Goal: Transaction & Acquisition: Book appointment/travel/reservation

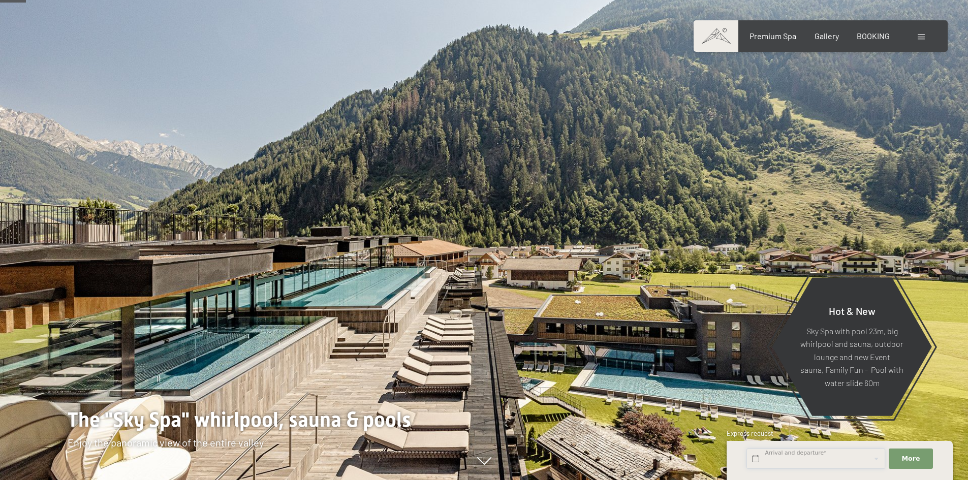
click at [845, 462] on input "text" at bounding box center [816, 459] width 139 height 21
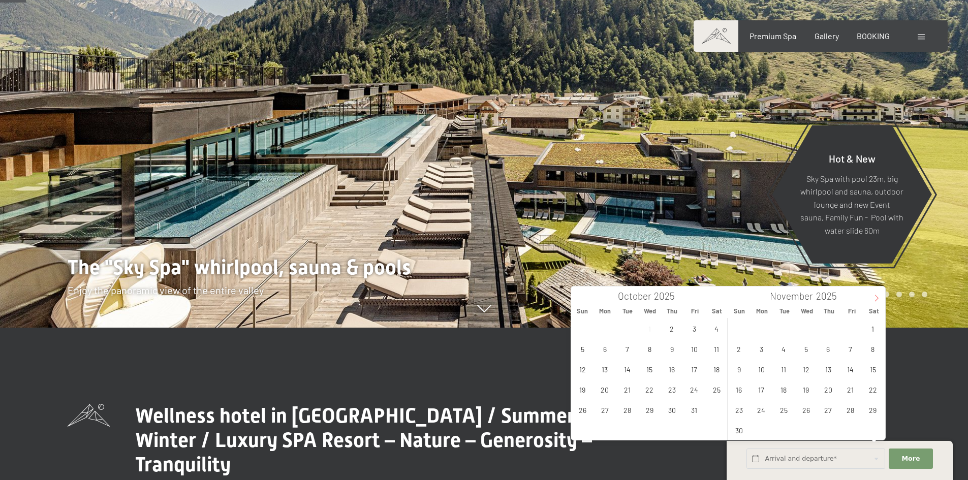
click at [873, 301] on icon at bounding box center [876, 298] width 7 height 7
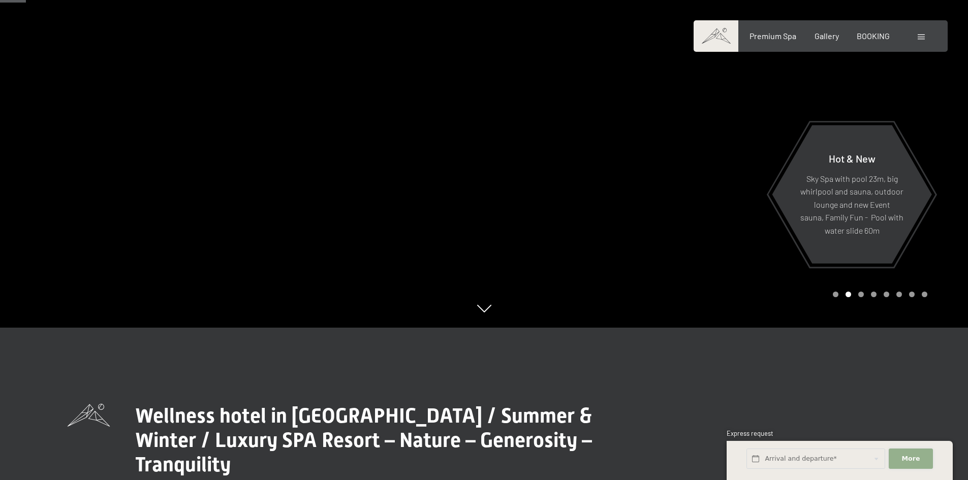
click at [896, 455] on button "More Hide address fields" at bounding box center [911, 459] width 44 height 21
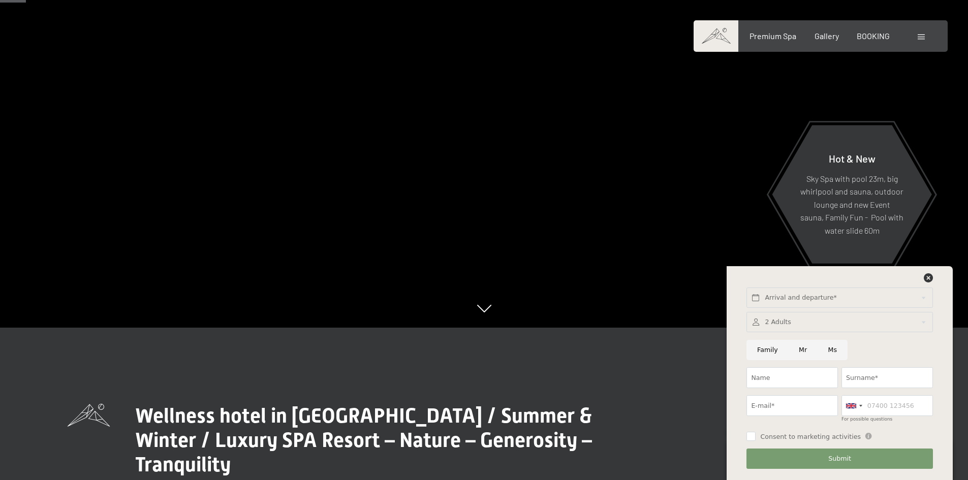
click at [789, 325] on div at bounding box center [840, 322] width 186 height 21
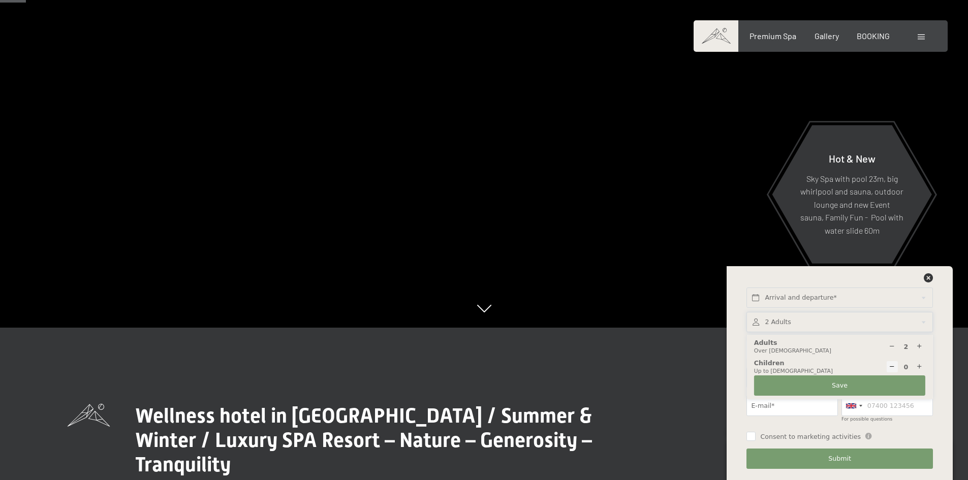
click at [924, 369] on div at bounding box center [920, 367] width 12 height 12
type input "1"
select select
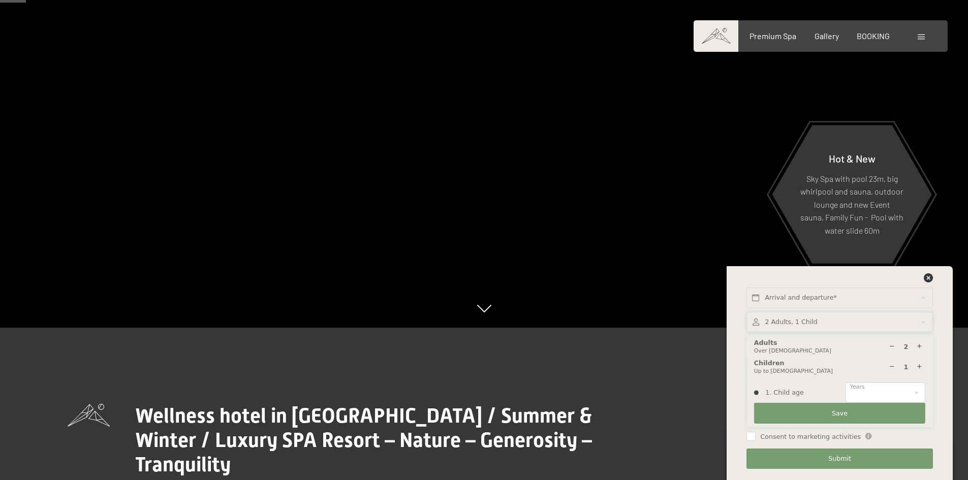
click at [923, 345] on icon at bounding box center [919, 347] width 7 height 7
type input "3"
click at [880, 395] on select "0 1 2 3 4 5 6 7 8 9 10 11 12 13 14" at bounding box center [886, 393] width 80 height 21
select select "11"
click at [846, 383] on select "0 1 2 3 4 5 6 7 8 9 10 11 12 13 14" at bounding box center [886, 393] width 80 height 21
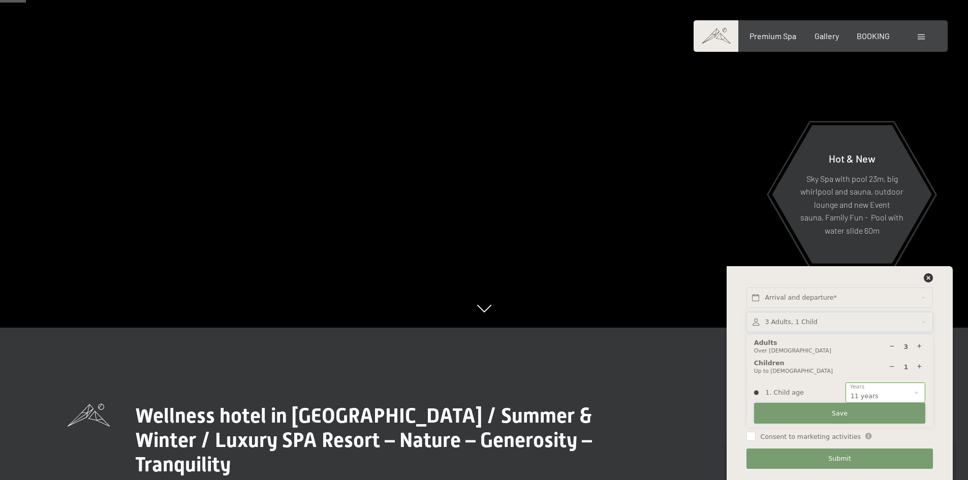
click at [867, 415] on button "Save" at bounding box center [839, 413] width 171 height 21
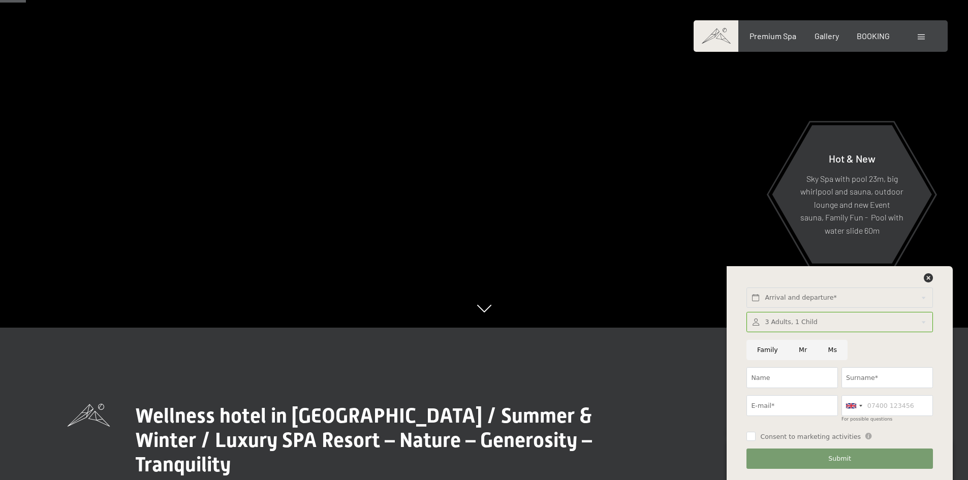
click at [803, 350] on input "Mr" at bounding box center [802, 350] width 29 height 21
radio input "true"
click at [793, 379] on input "Name" at bounding box center [792, 377] width 91 height 21
type input "Quintin"
type input "Zammit"
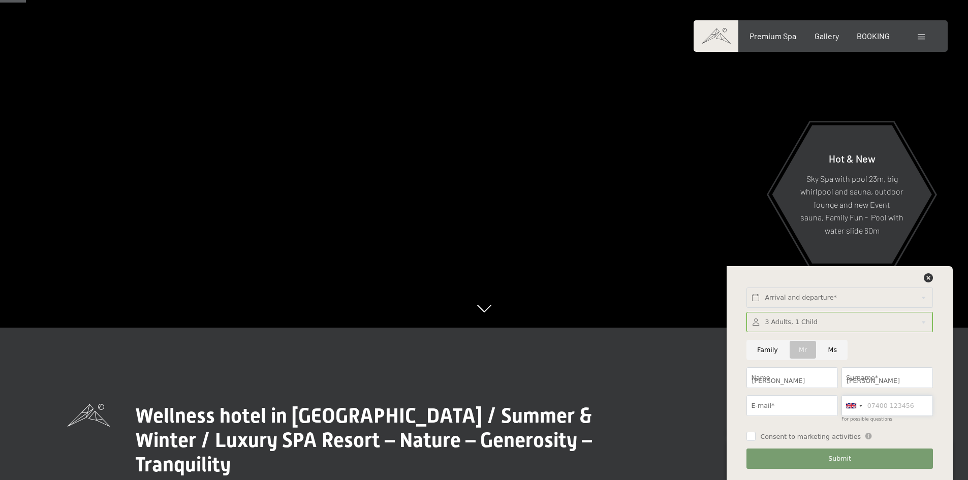
type input "99201406"
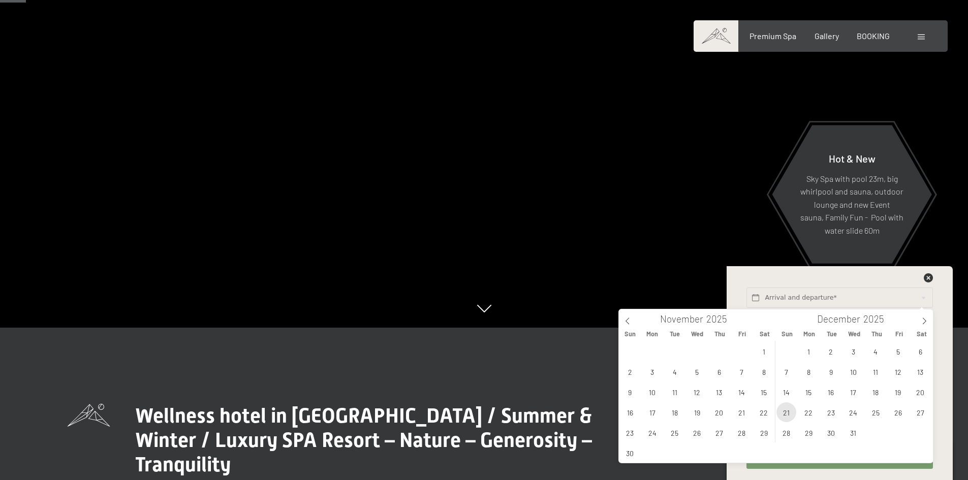
click at [784, 411] on span "21" at bounding box center [787, 413] width 20 height 20
click at [894, 415] on span "26" at bounding box center [899, 413] width 20 height 20
type input "Sun. 21/12/2025 - Fri. 26/12/2025"
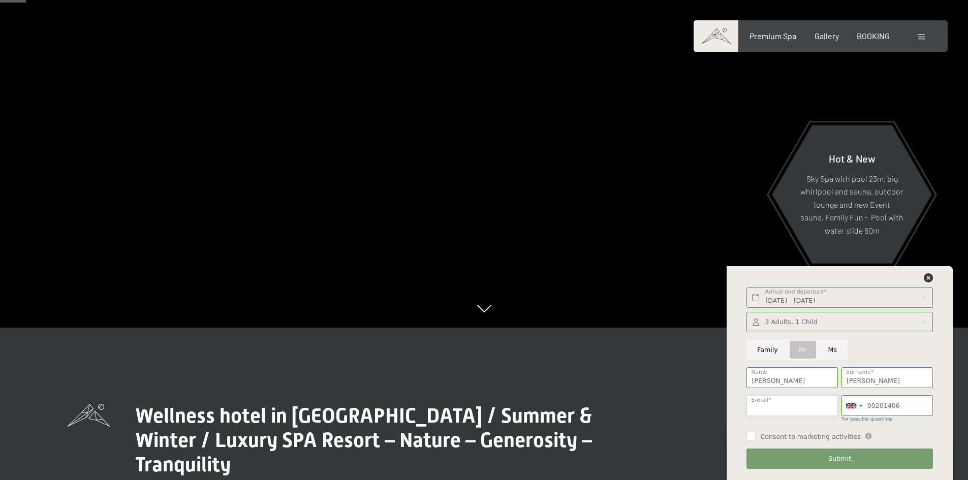
click at [791, 409] on input "E-mail*" at bounding box center [792, 405] width 91 height 21
type input "qzammit@gmail.com"
click at [819, 453] on button "Submit" at bounding box center [840, 459] width 186 height 21
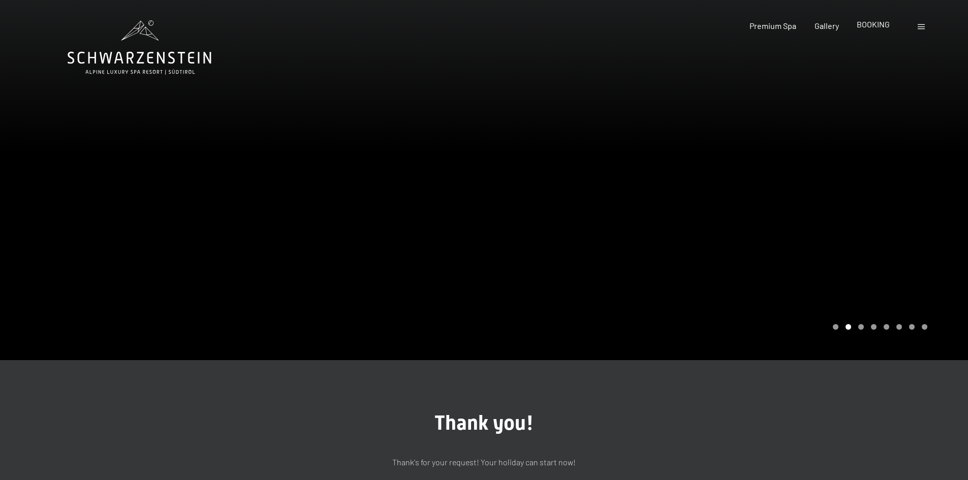
click at [884, 20] on span "BOOKING" at bounding box center [873, 24] width 33 height 10
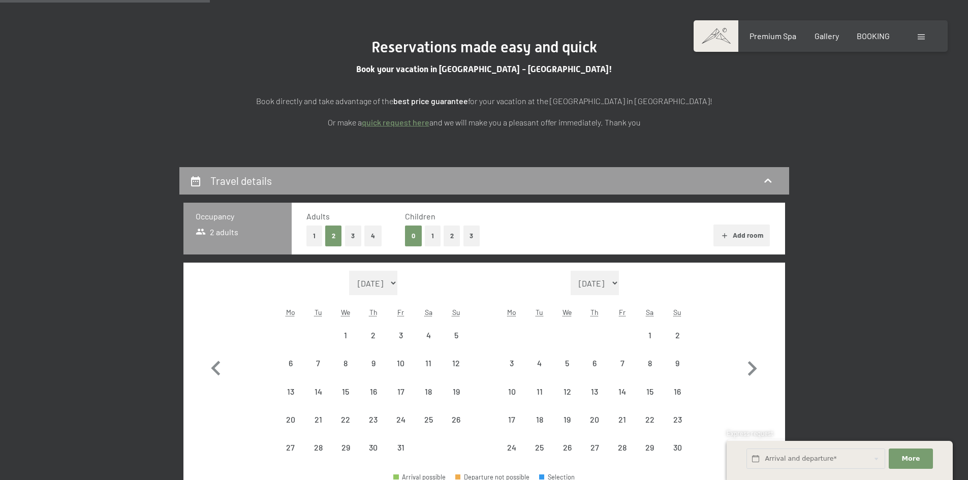
click at [271, 316] on div "Month/year October 2025 November 2025 December 2025 January 2026 February 2026 …" at bounding box center [484, 366] width 566 height 191
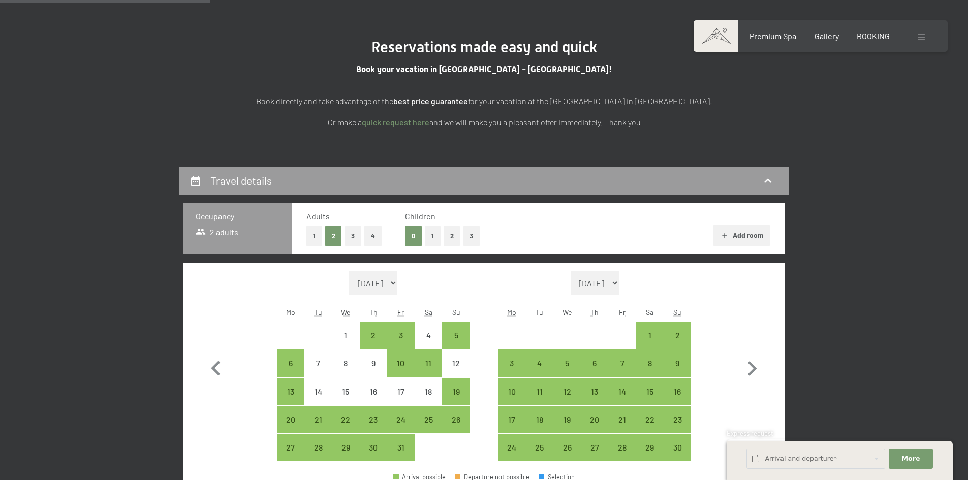
click at [449, 236] on button "2" at bounding box center [452, 236] width 17 height 21
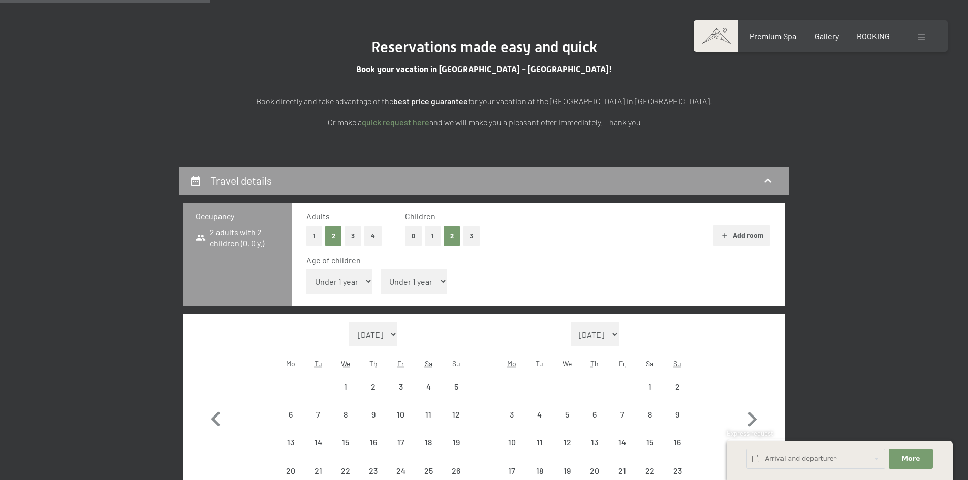
click at [429, 281] on select "Under 1 year 1 year 2 years 3 years 4 years 5 years 6 years 7 years 8 years 9 y…" at bounding box center [414, 281] width 67 height 24
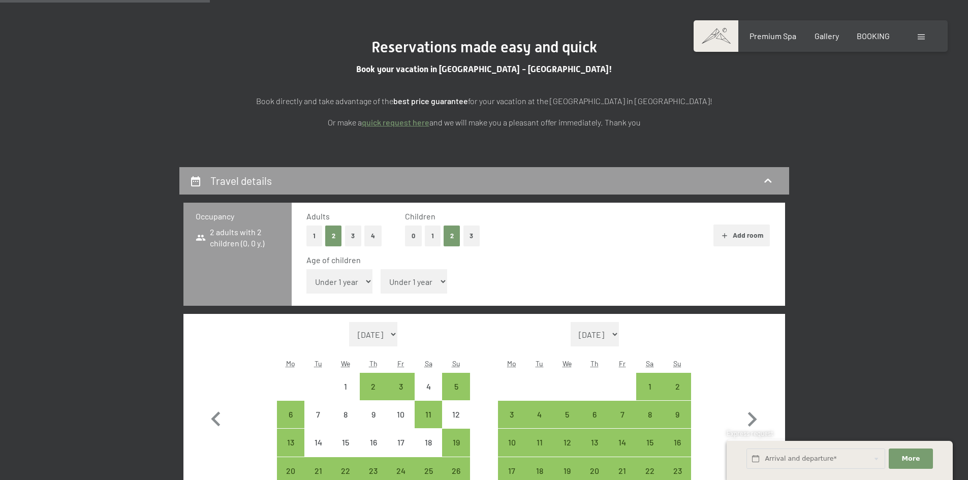
select select "15"
click at [381, 269] on select "Under 1 year 1 year 2 years 3 years 4 years 5 years 6 years 7 years 8 years 9 y…" at bounding box center [414, 281] width 67 height 24
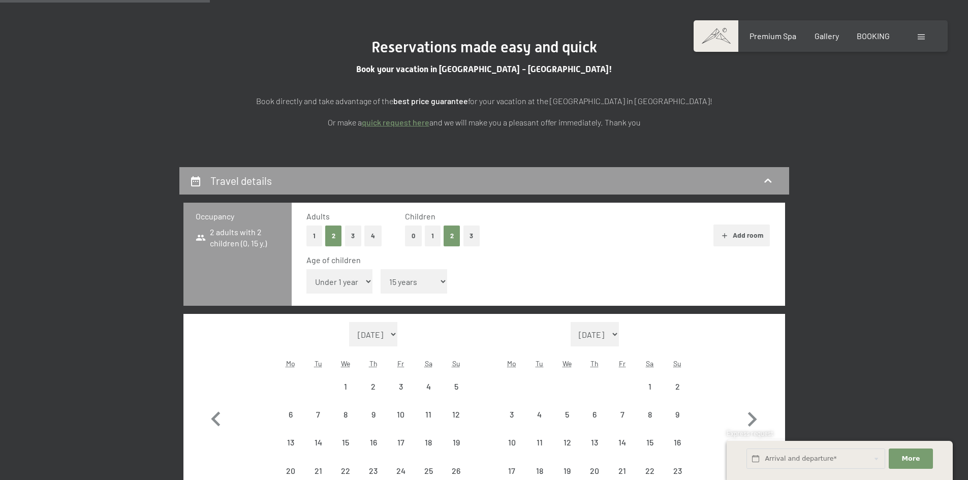
click at [352, 282] on select "Under 1 year 1 year 2 years 3 years 4 years 5 years 6 years 7 years 8 years 9 y…" at bounding box center [340, 281] width 67 height 24
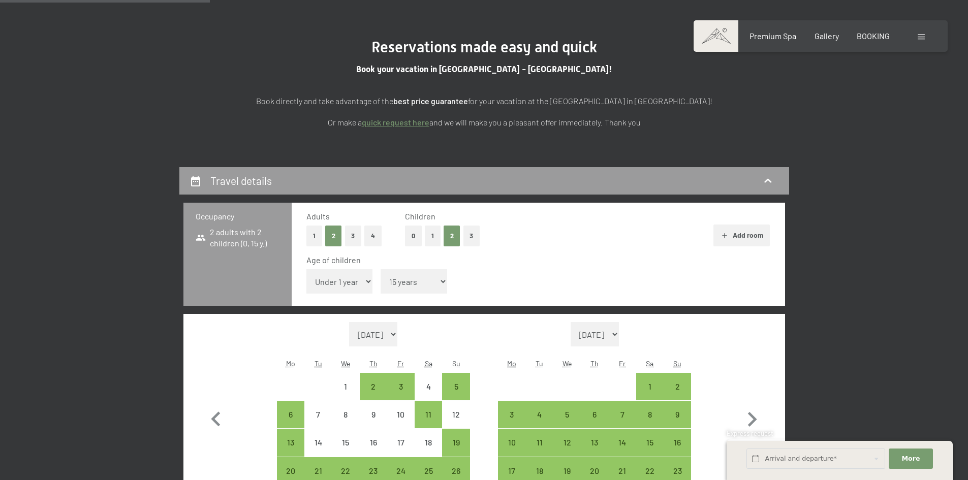
select select "11"
click at [307, 269] on select "Under 1 year 1 year 2 years 3 years 4 years 5 years 6 years 7 years 8 years 9 y…" at bounding box center [340, 281] width 67 height 24
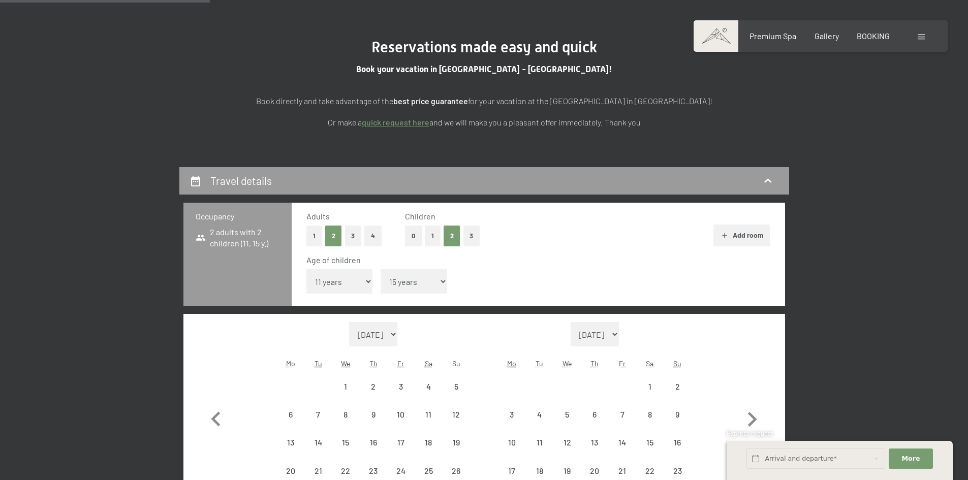
drag, startPoint x: 341, startPoint y: 177, endPoint x: 613, endPoint y: 249, distance: 281.8
click at [614, 249] on div "Adults 1 2 3 4 Children 0 1 2 3 Add room Age of children Under 1 year 1 year 2 …" at bounding box center [539, 254] width 494 height 103
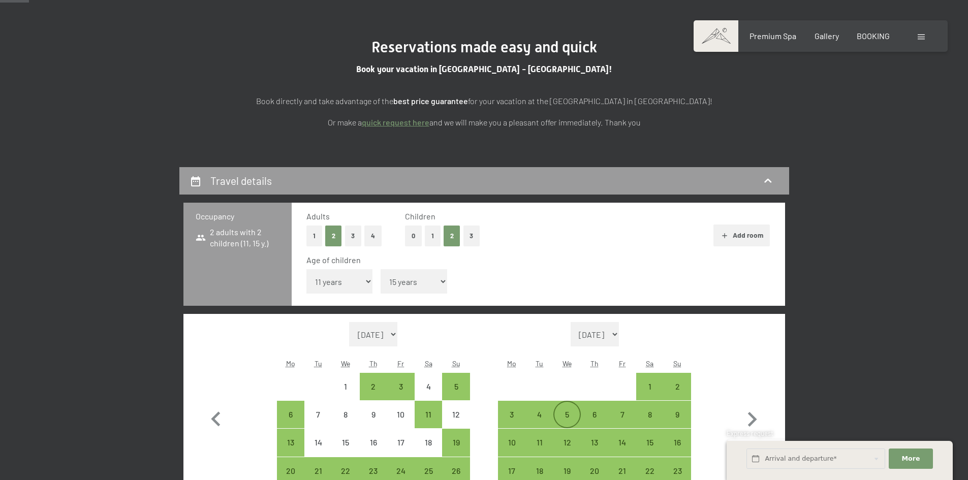
scroll to position [254, 0]
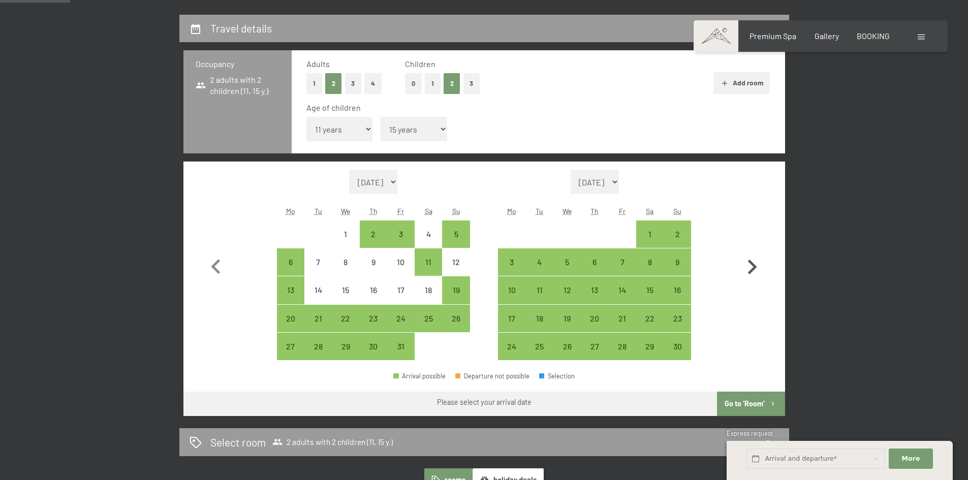
click at [751, 266] on icon "button" at bounding box center [752, 267] width 29 height 29
select select "2025-11-01"
select select "2025-12-01"
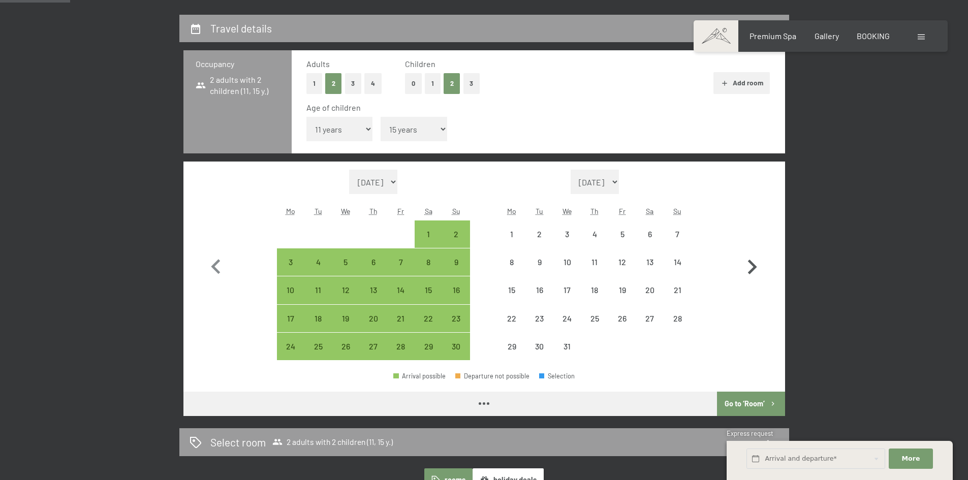
select select "2025-11-01"
select select "2025-12-01"
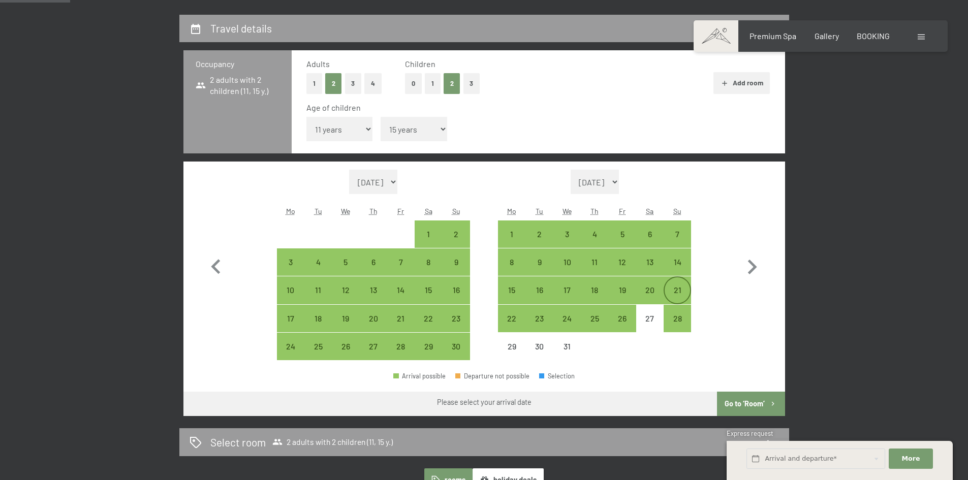
drag, startPoint x: 751, startPoint y: 266, endPoint x: 676, endPoint y: 294, distance: 79.8
click at [676, 294] on div "21" at bounding box center [677, 298] width 25 height 25
select select "2025-11-01"
select select "2025-12-01"
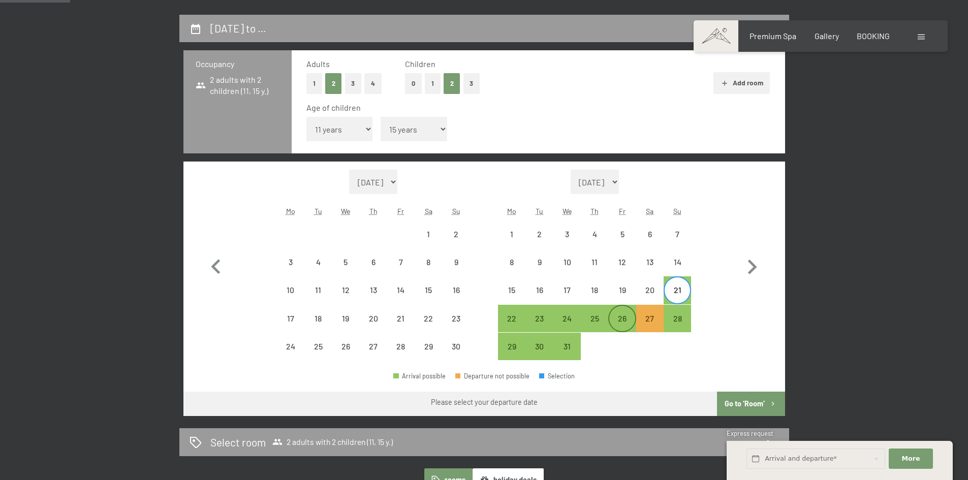
click at [617, 319] on div "26" at bounding box center [621, 327] width 25 height 25
select select "2025-11-01"
select select "2025-12-01"
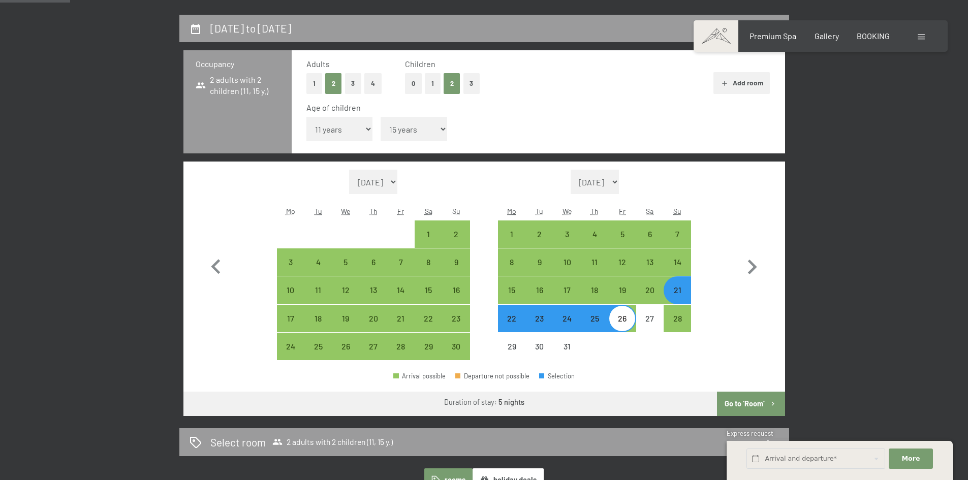
click at [743, 405] on button "Go to ‘Room’" at bounding box center [751, 404] width 68 height 24
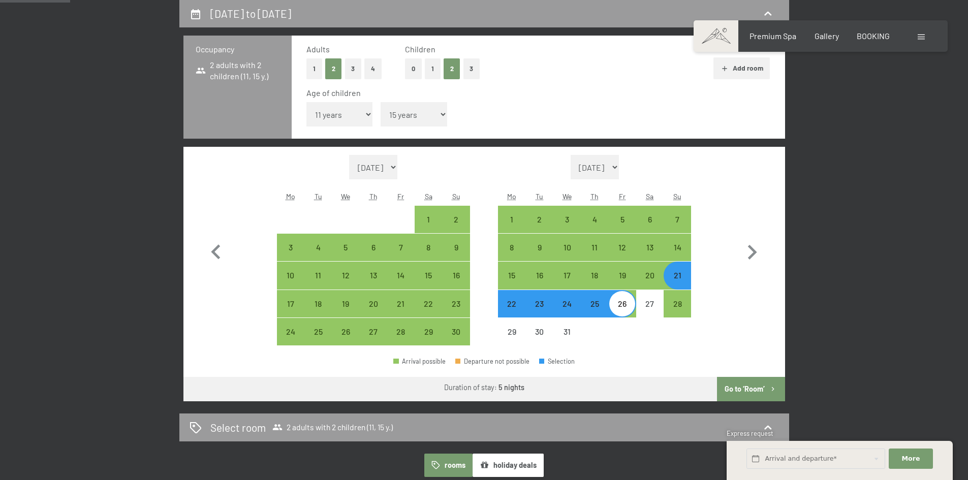
select select "2025-11-01"
select select "2025-12-01"
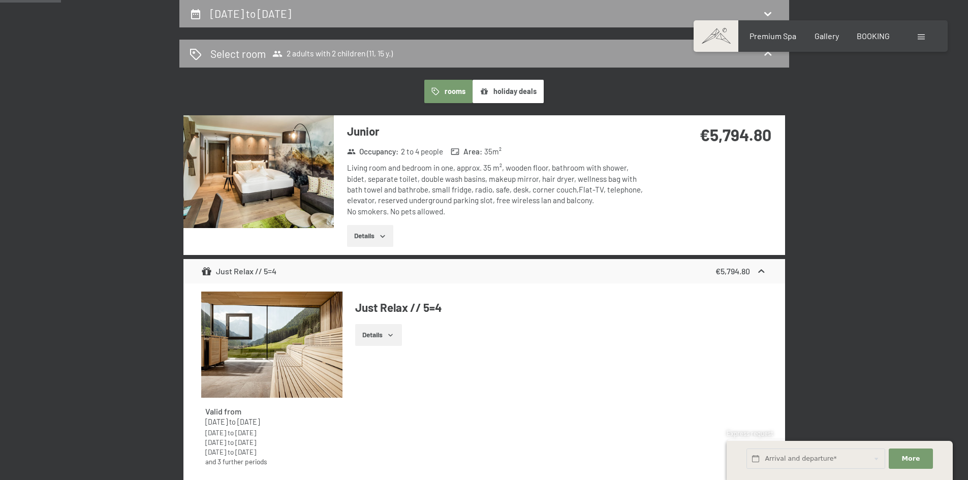
click at [294, 168] on img at bounding box center [258, 171] width 150 height 113
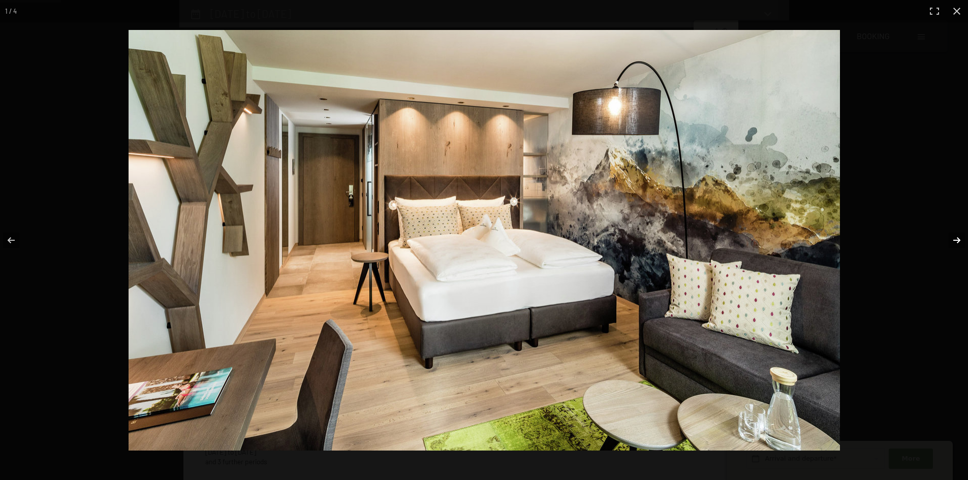
click at [955, 241] on button "button" at bounding box center [951, 240] width 36 height 51
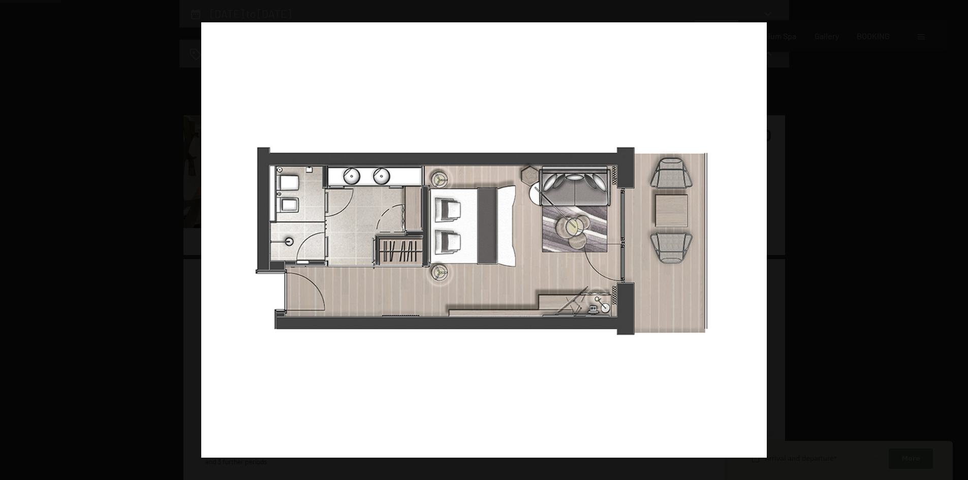
click at [955, 241] on button "button" at bounding box center [951, 240] width 36 height 51
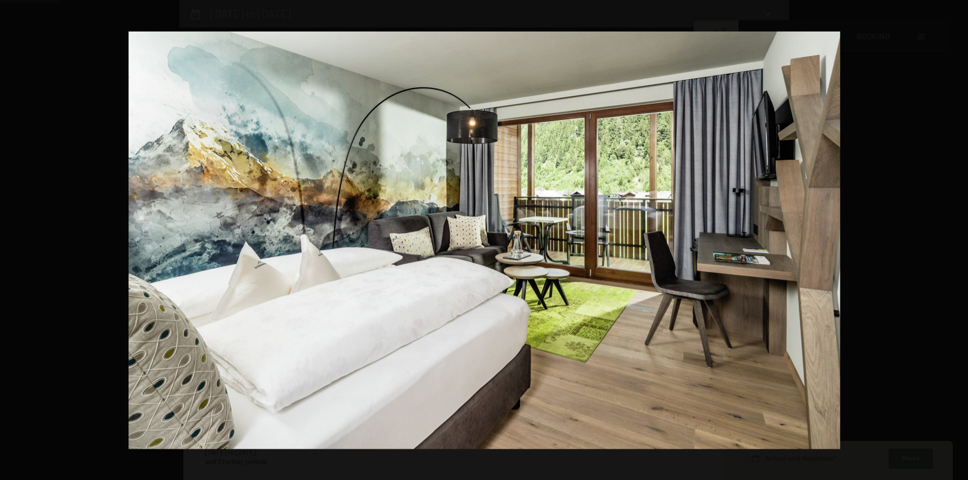
click at [955, 241] on button "button" at bounding box center [951, 240] width 36 height 51
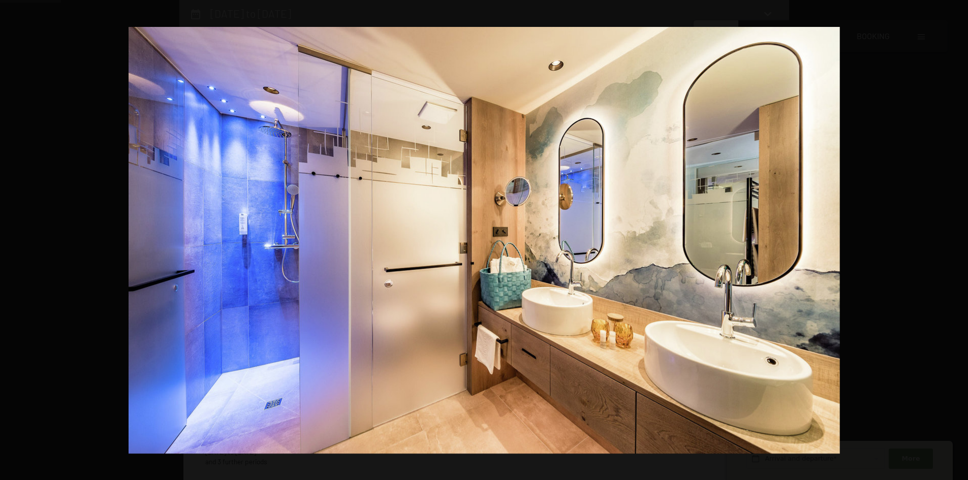
click at [955, 241] on button "button" at bounding box center [951, 240] width 36 height 51
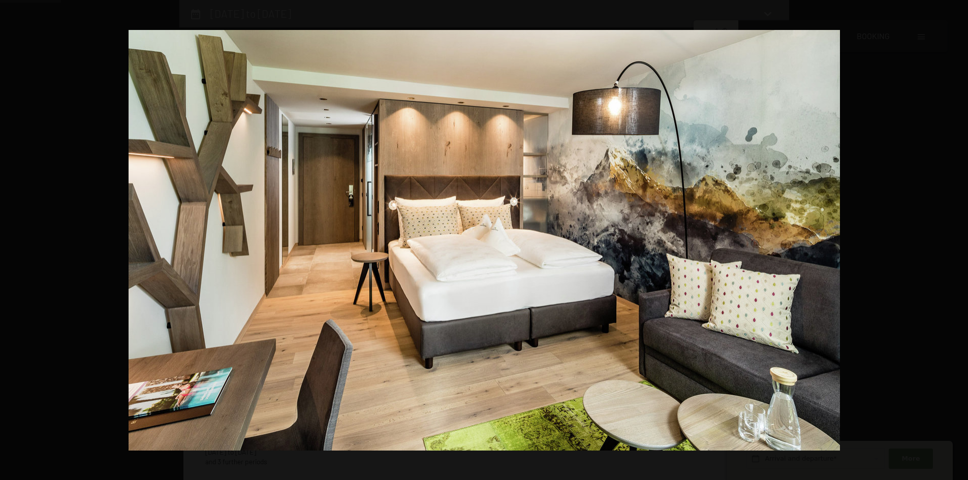
click at [955, 241] on button "button" at bounding box center [951, 240] width 36 height 51
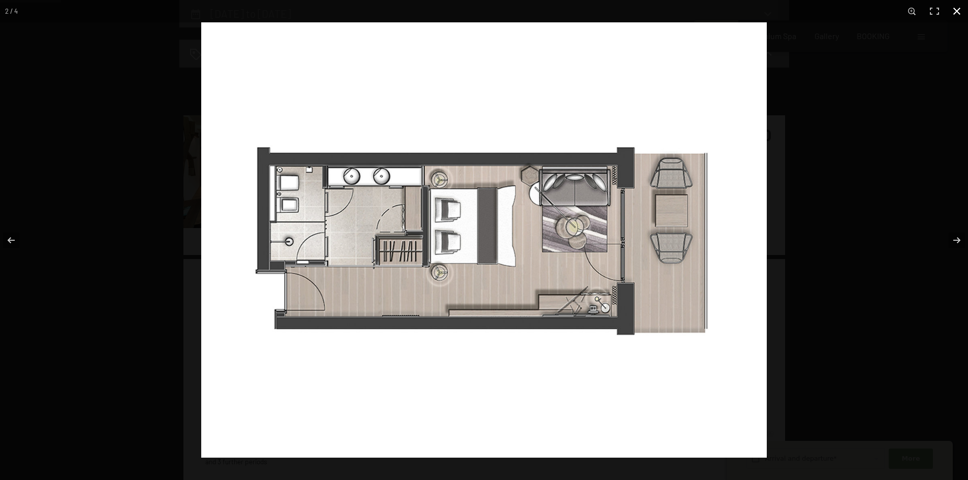
click at [874, 191] on div at bounding box center [685, 262] width 968 height 480
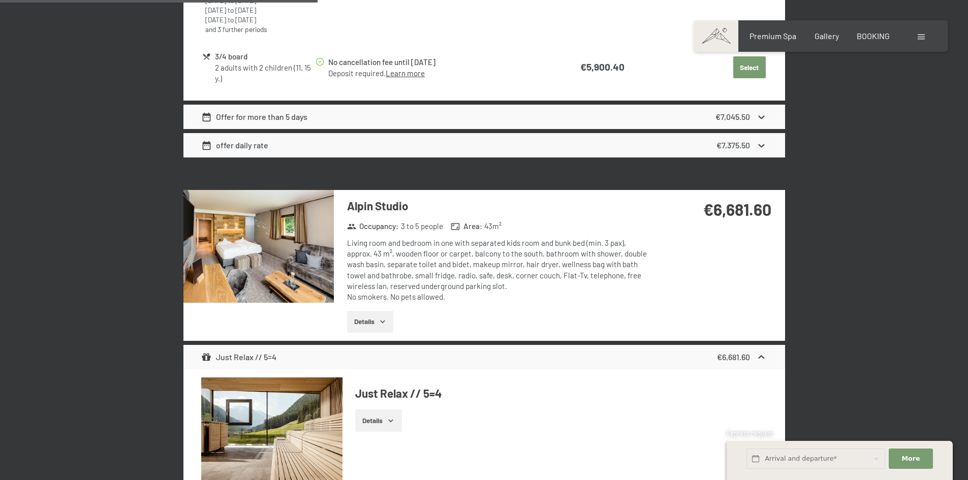
scroll to position [1285, 0]
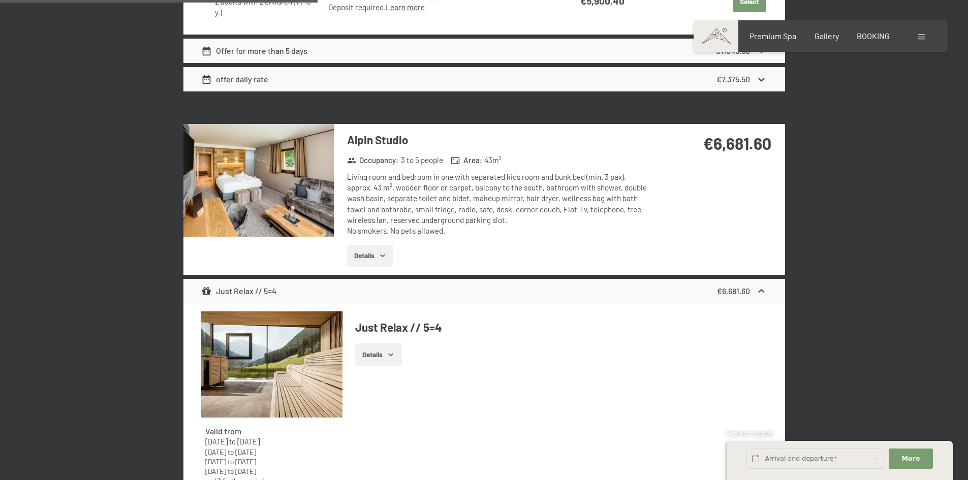
click at [265, 194] on img at bounding box center [258, 180] width 150 height 113
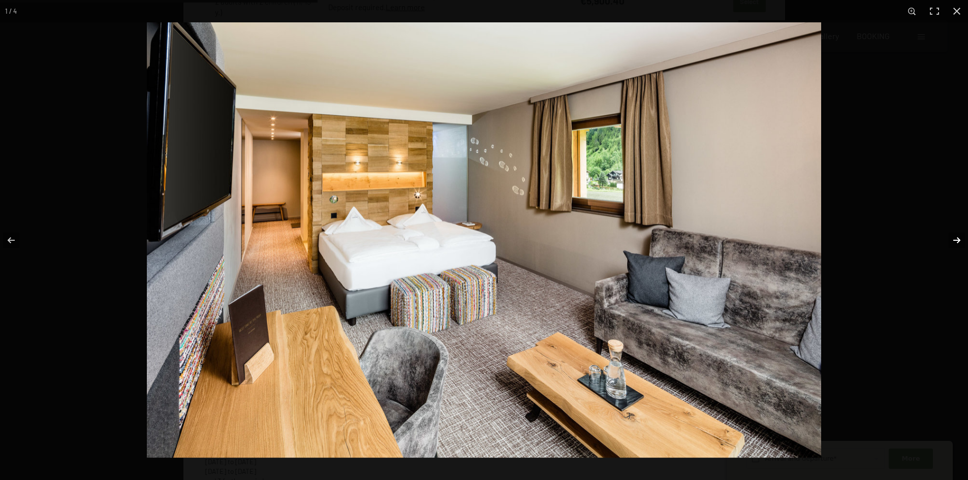
click at [957, 243] on button "button" at bounding box center [951, 240] width 36 height 51
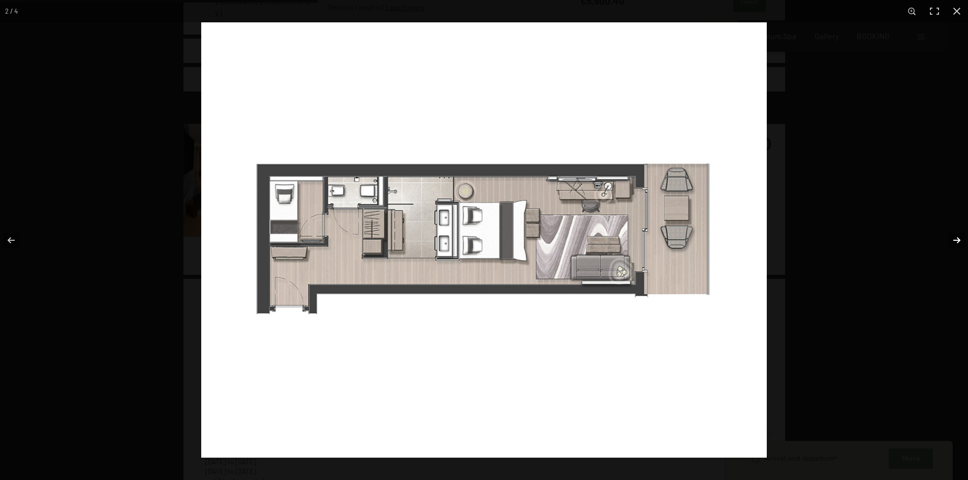
click at [951, 241] on button "button" at bounding box center [951, 240] width 36 height 51
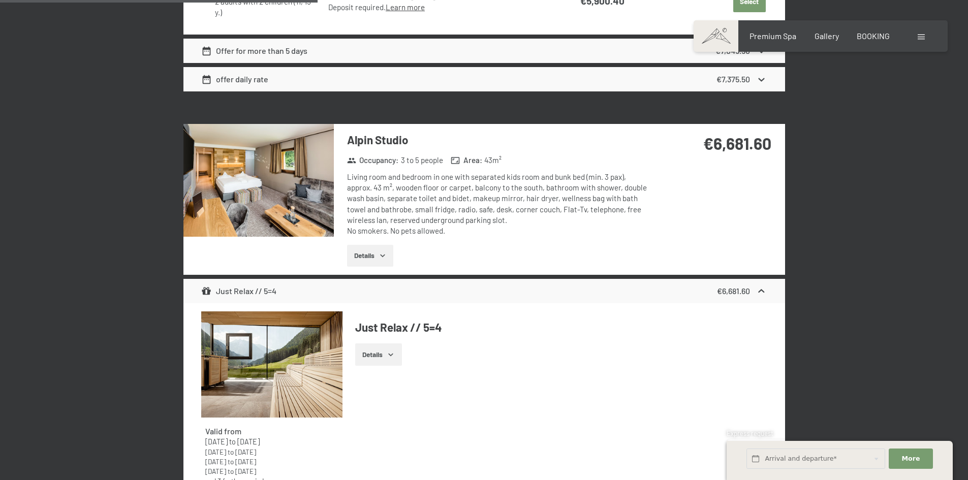
click at [0, 0] on div at bounding box center [0, 0] width 0 height 0
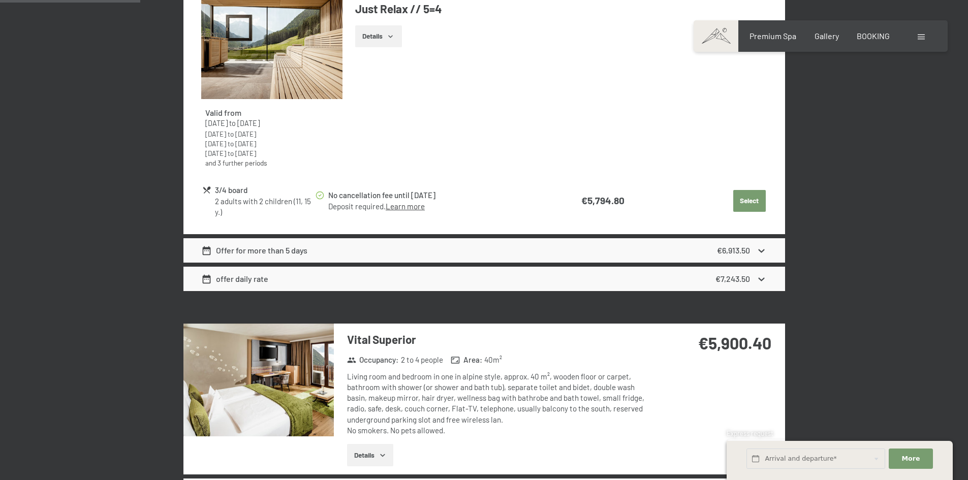
scroll to position [676, 0]
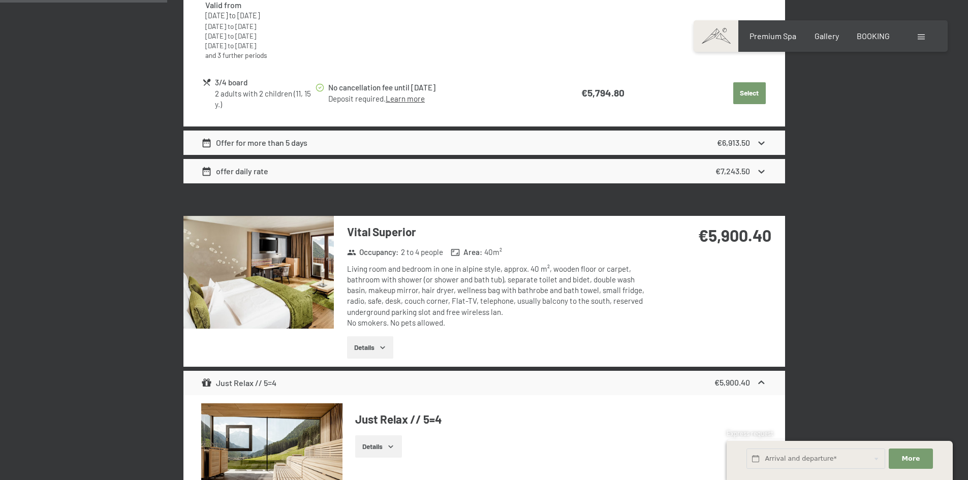
click at [508, 144] on div "Offer for more than 5 days €6,913.50" at bounding box center [484, 143] width 602 height 24
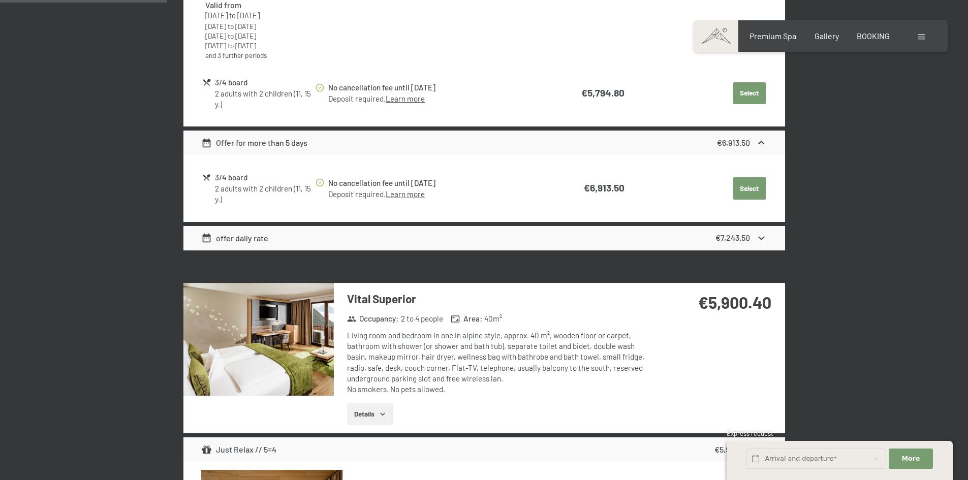
drag, startPoint x: 508, startPoint y: 144, endPoint x: 501, endPoint y: 144, distance: 7.6
click at [501, 144] on div "Offer for more than 5 days €6,913.50" at bounding box center [484, 143] width 602 height 24
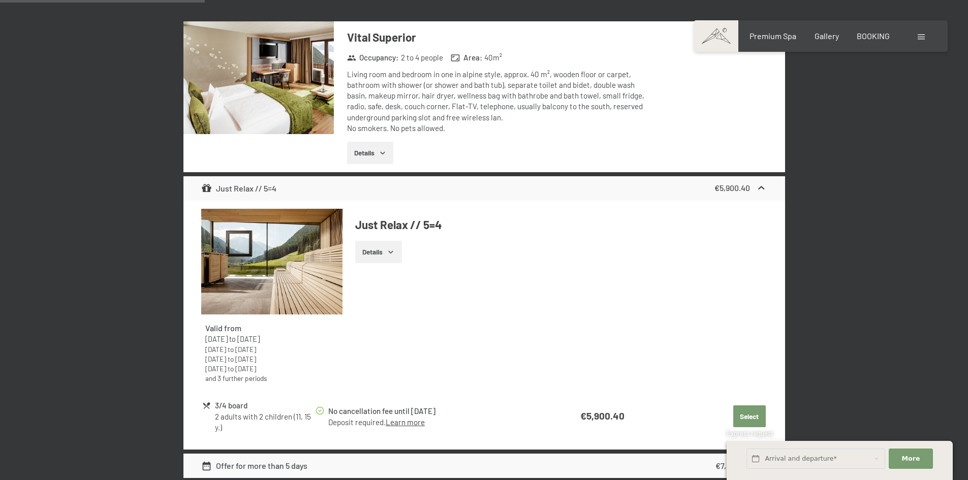
scroll to position [828, 0]
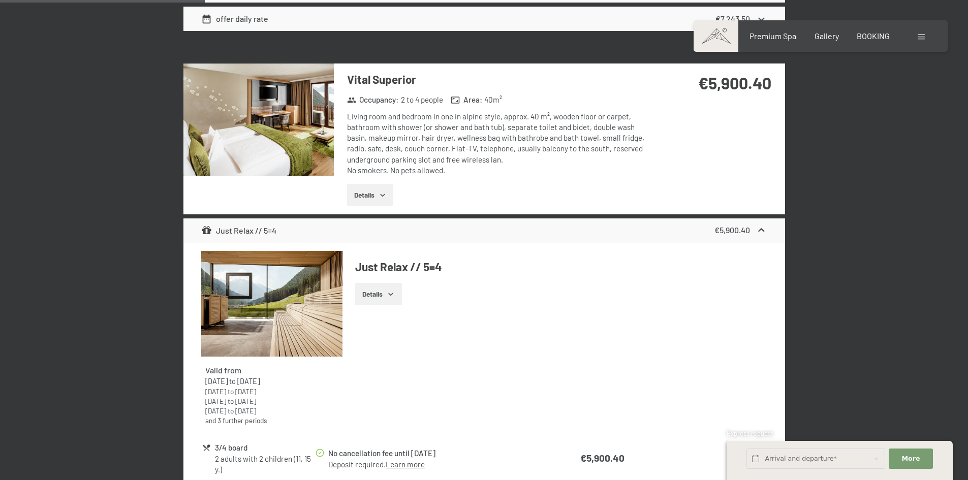
click at [313, 157] on img at bounding box center [258, 120] width 150 height 113
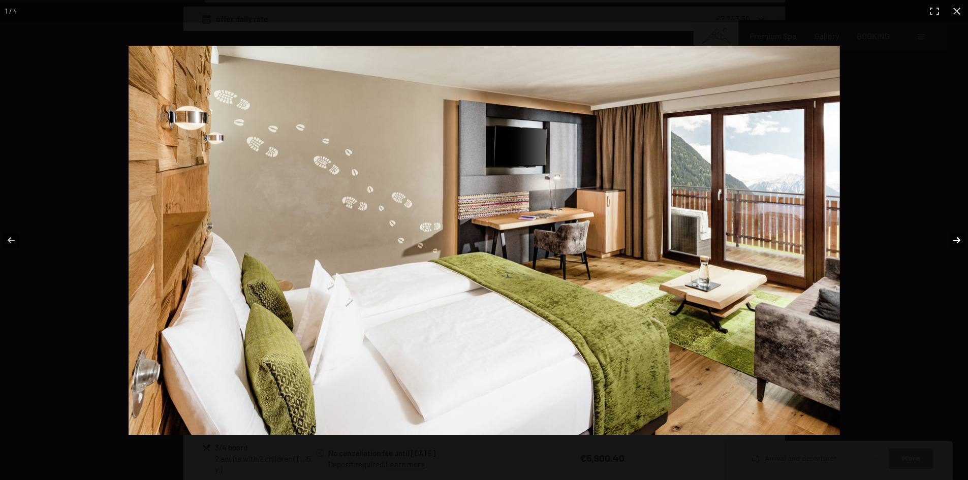
click at [960, 242] on button "button" at bounding box center [951, 240] width 36 height 51
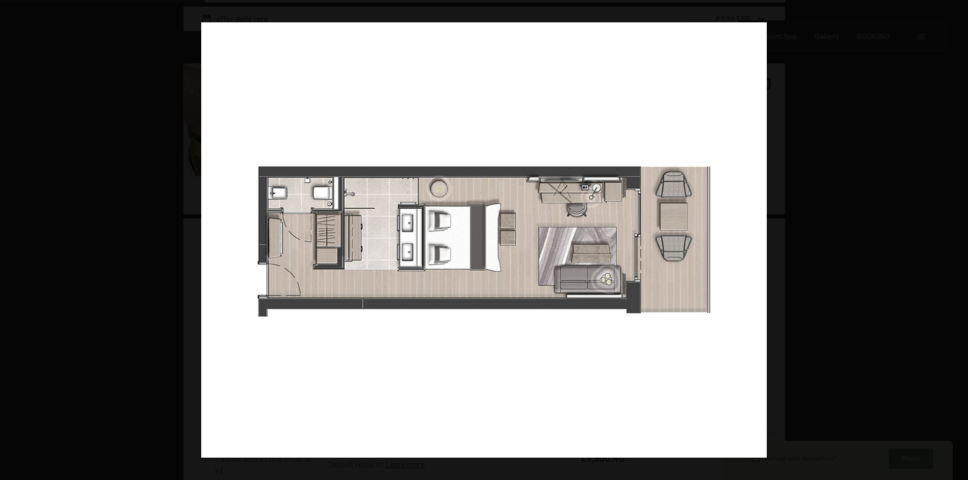
click at [959, 242] on button "button" at bounding box center [951, 240] width 36 height 51
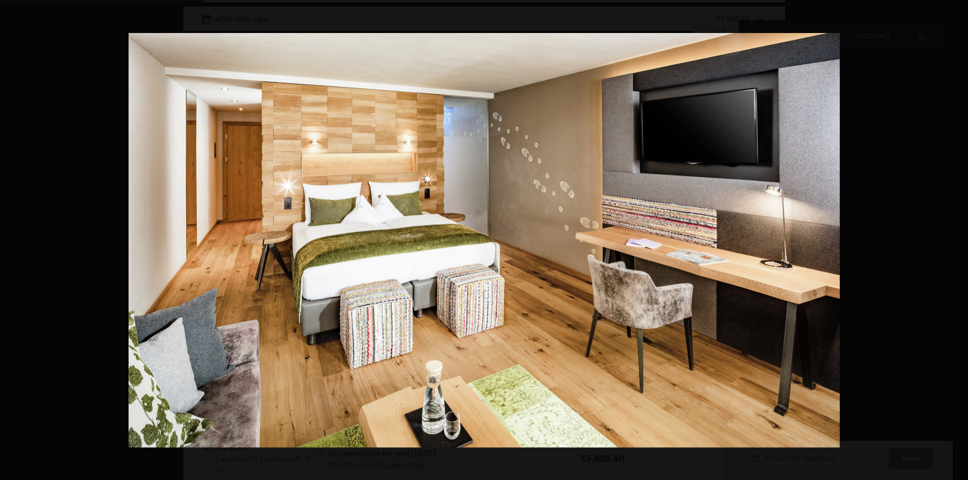
click at [959, 242] on button "button" at bounding box center [951, 240] width 36 height 51
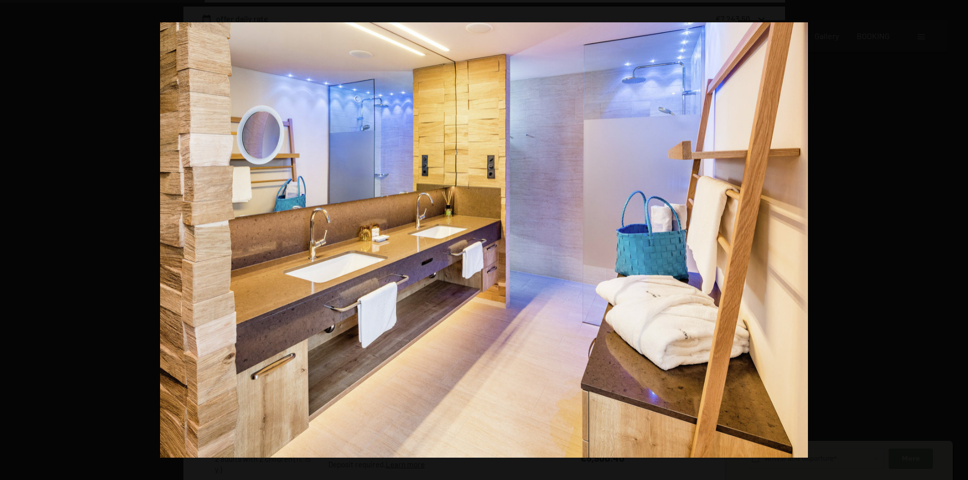
click at [959, 242] on button "button" at bounding box center [951, 240] width 36 height 51
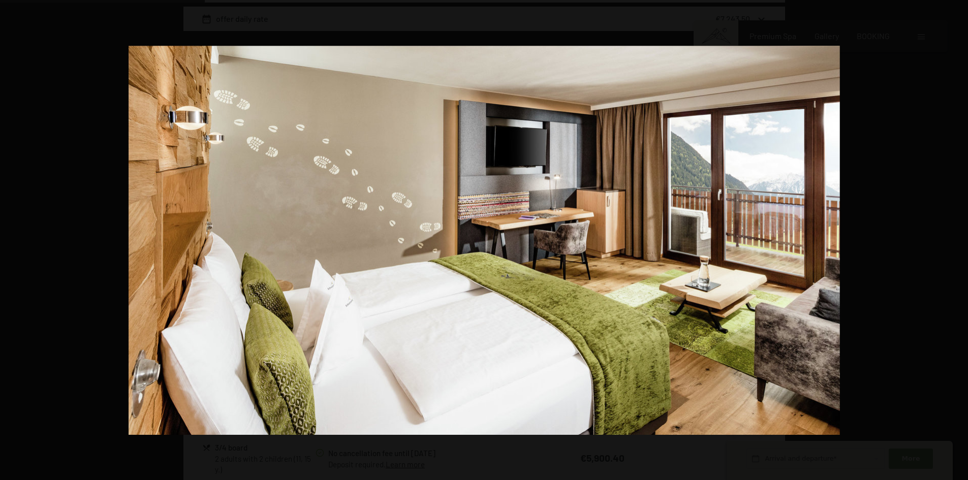
click at [959, 242] on button "button" at bounding box center [951, 240] width 36 height 51
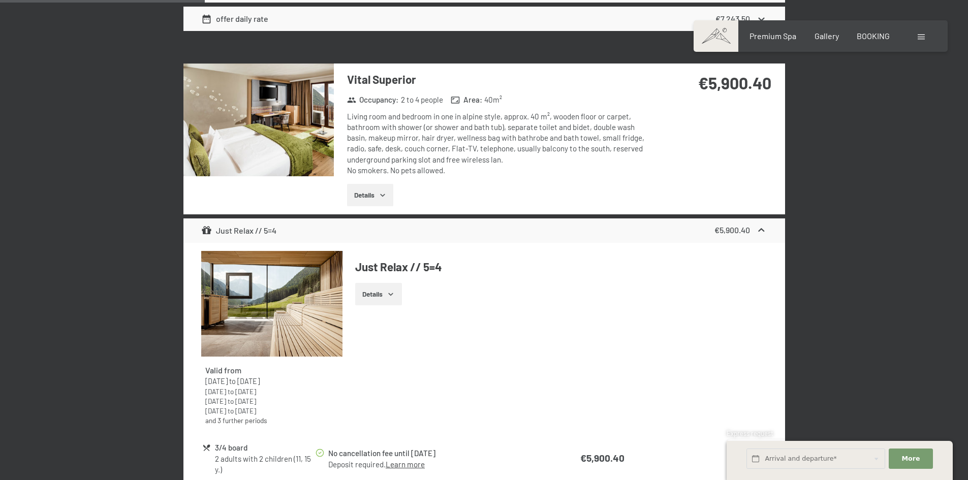
click at [0, 0] on div at bounding box center [0, 0] width 0 height 0
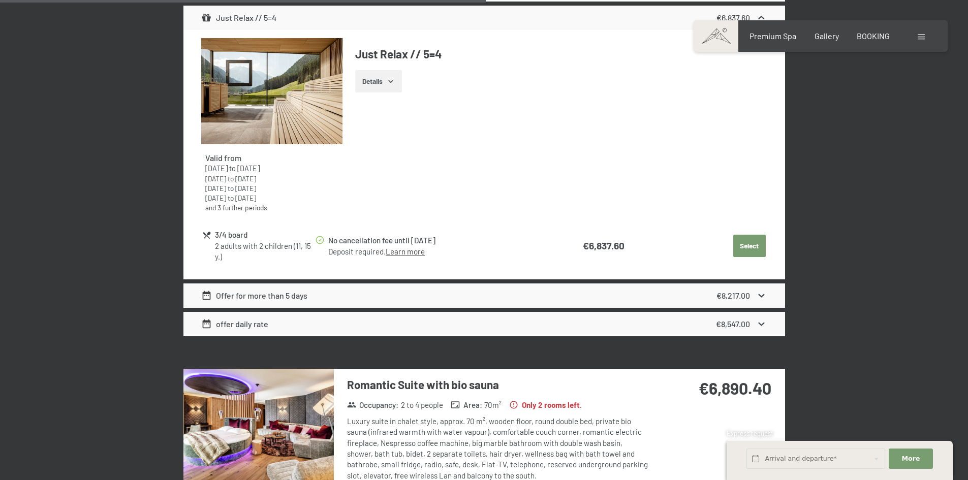
scroll to position [2251, 0]
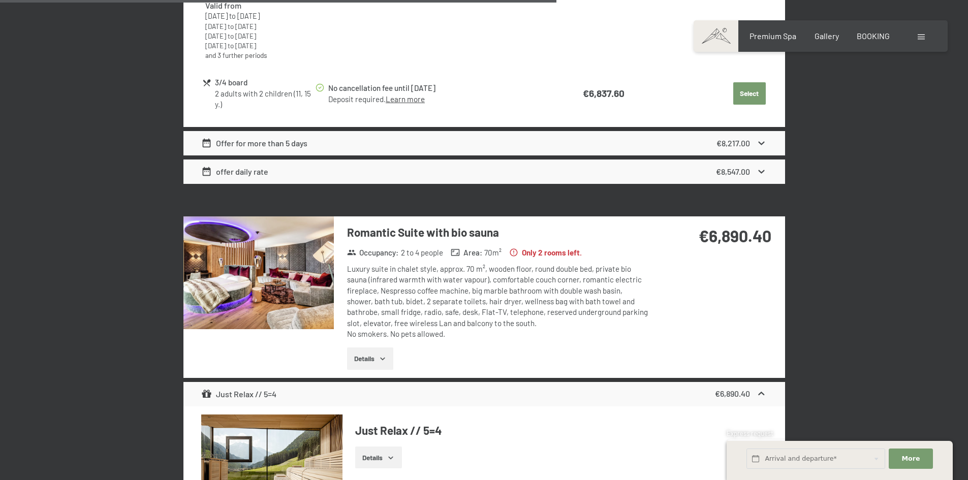
click at [246, 267] on img at bounding box center [258, 273] width 150 height 113
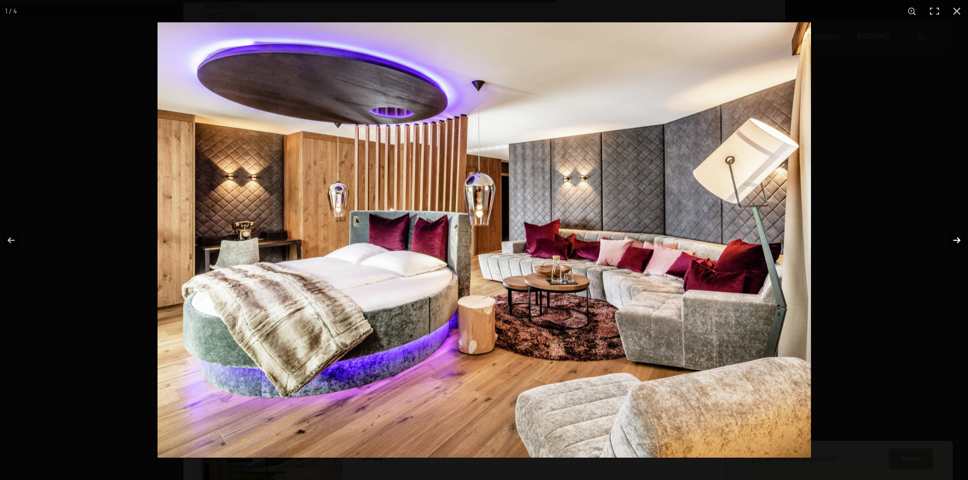
click at [954, 241] on button "button" at bounding box center [951, 240] width 36 height 51
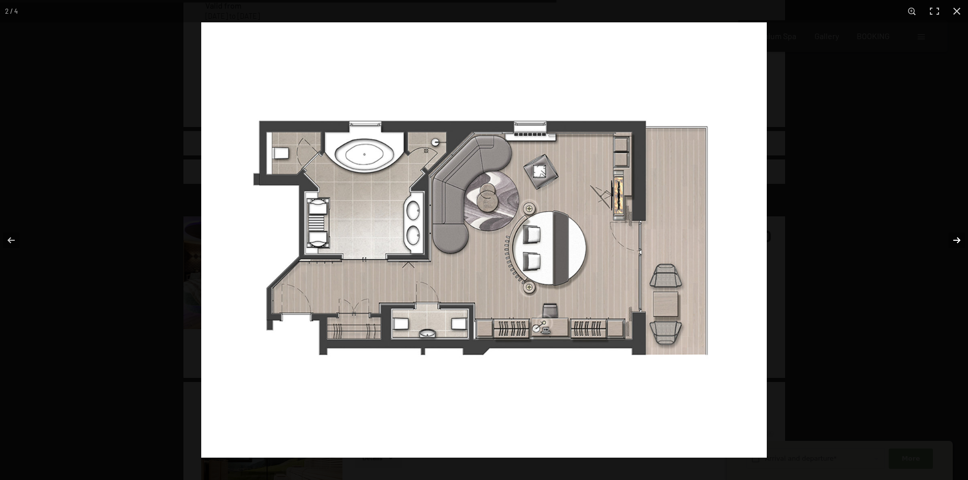
click at [954, 240] on button "button" at bounding box center [951, 240] width 36 height 51
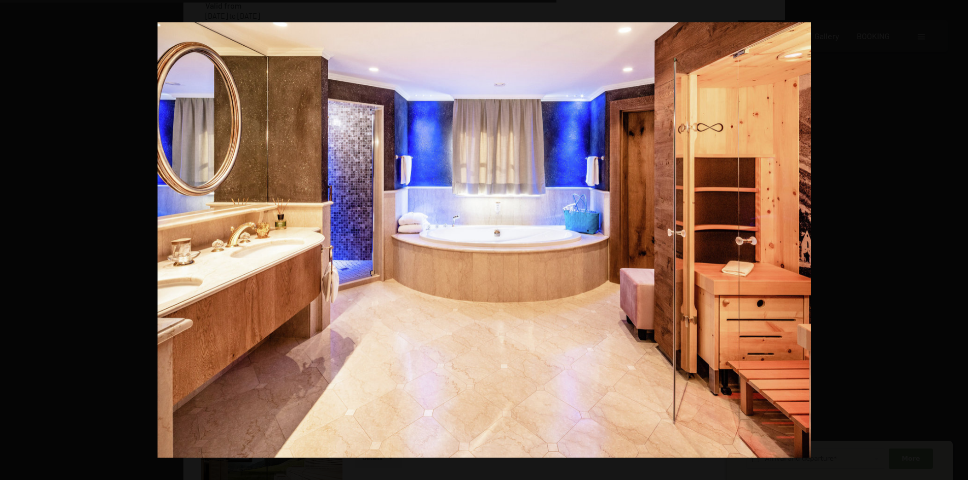
click at [955, 240] on button "button" at bounding box center [951, 240] width 36 height 51
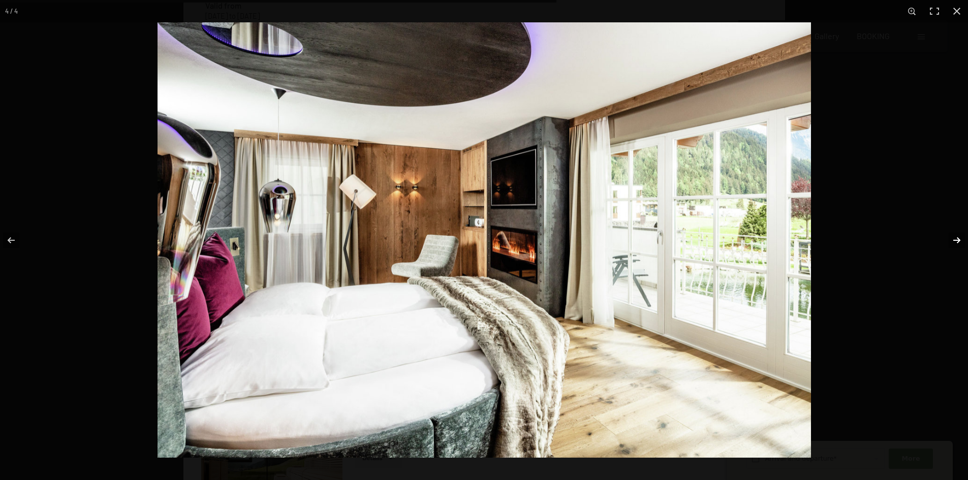
click at [955, 240] on button "button" at bounding box center [951, 240] width 36 height 51
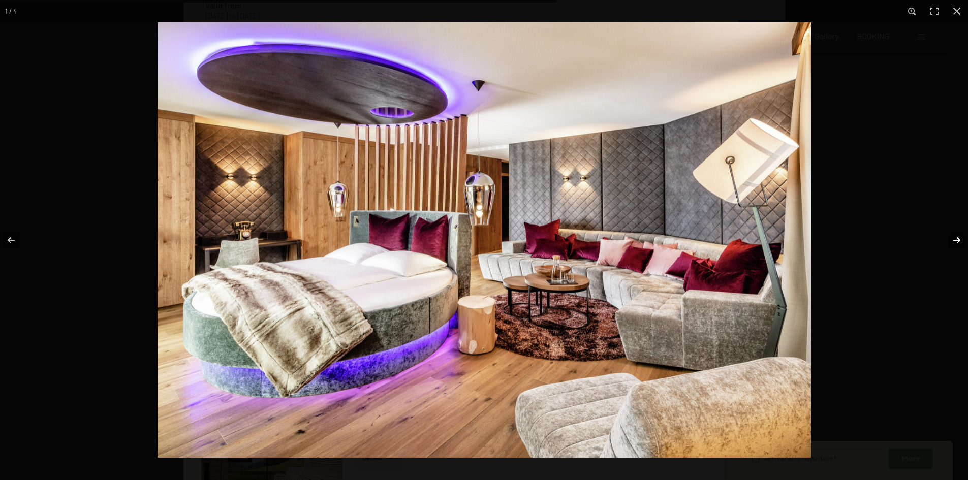
click at [955, 240] on button "button" at bounding box center [951, 240] width 36 height 51
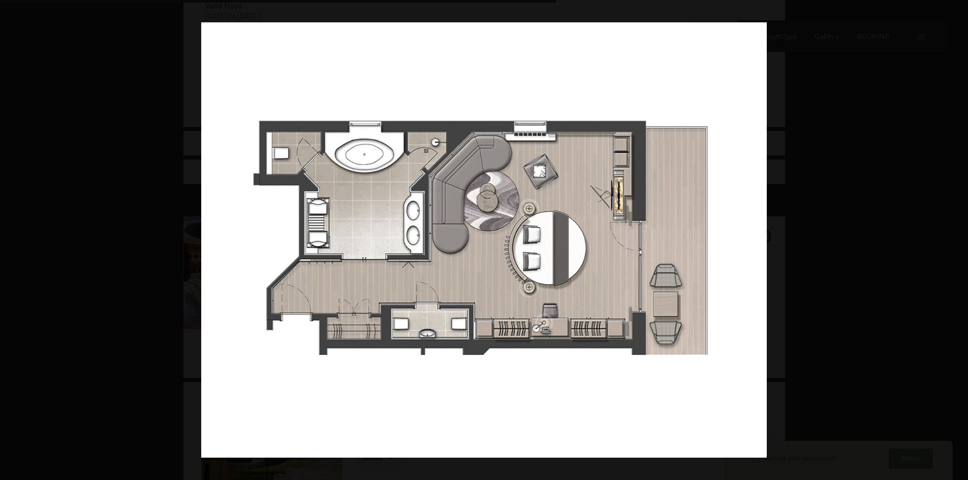
click at [955, 240] on button "button" at bounding box center [951, 240] width 36 height 51
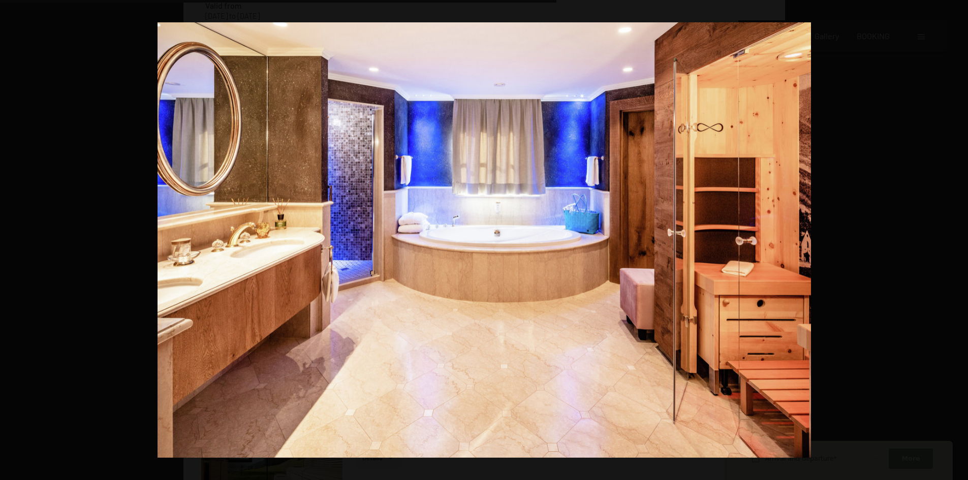
click at [955, 240] on button "button" at bounding box center [951, 240] width 36 height 51
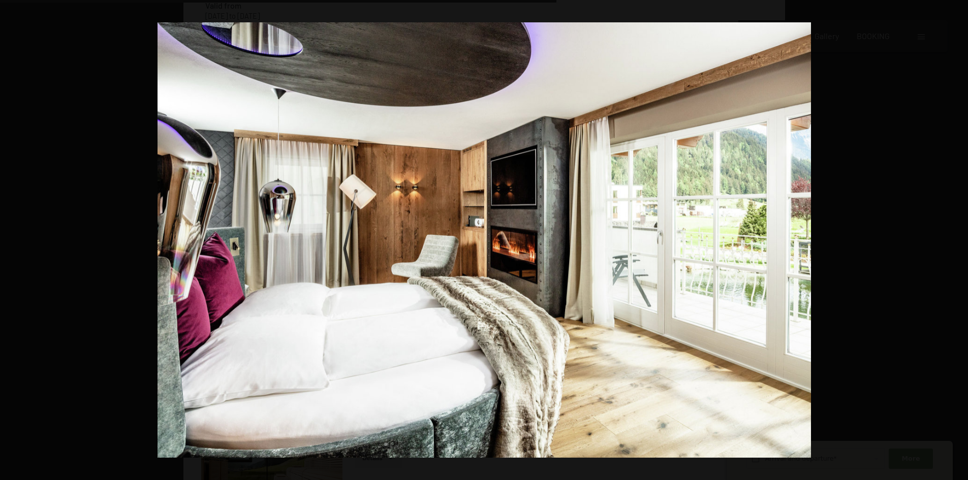
click at [955, 240] on button "button" at bounding box center [951, 240] width 36 height 51
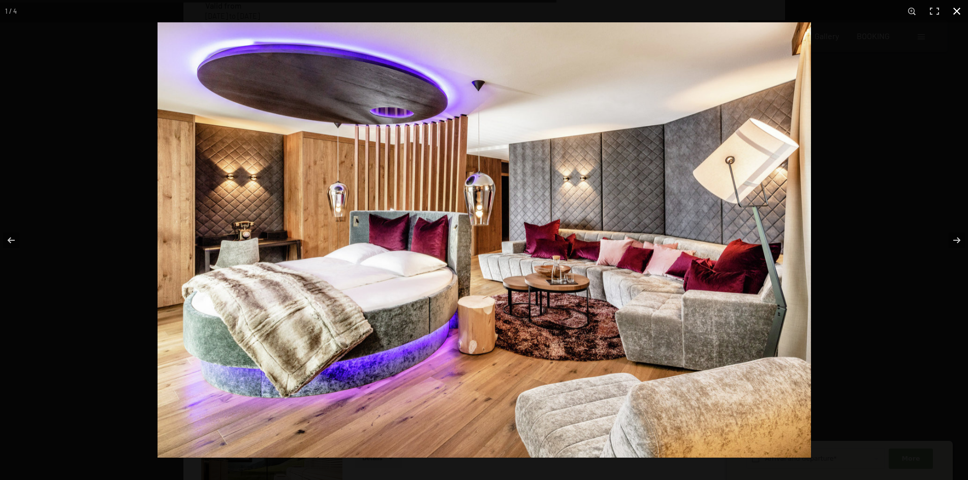
click at [947, 49] on div at bounding box center [642, 262] width 968 height 480
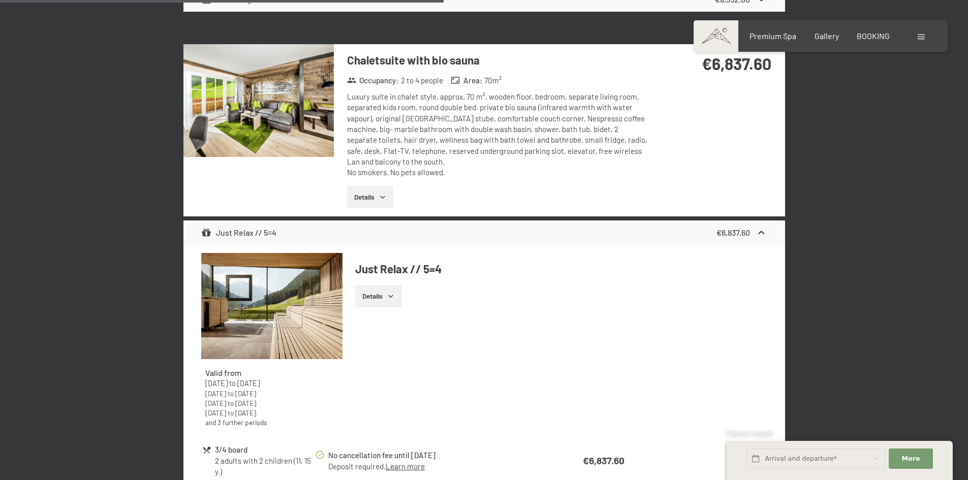
scroll to position [1794, 0]
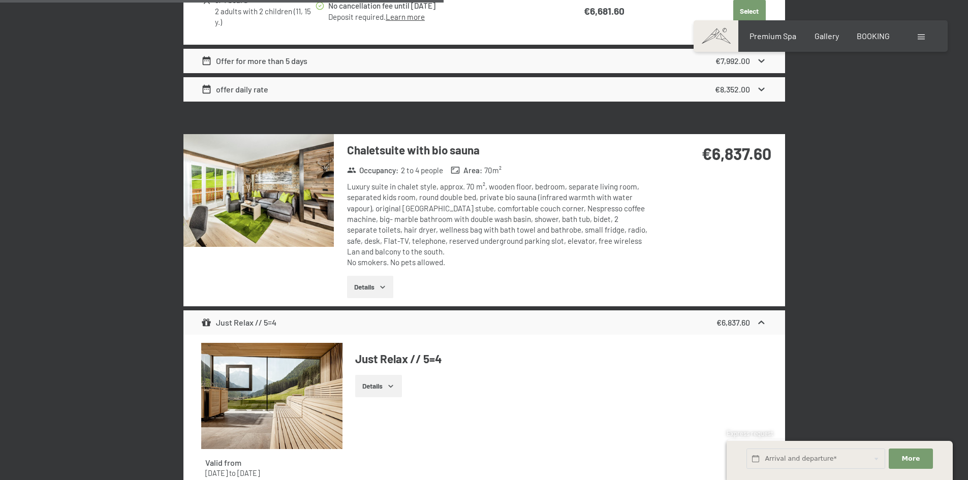
click at [256, 189] on img at bounding box center [258, 190] width 150 height 113
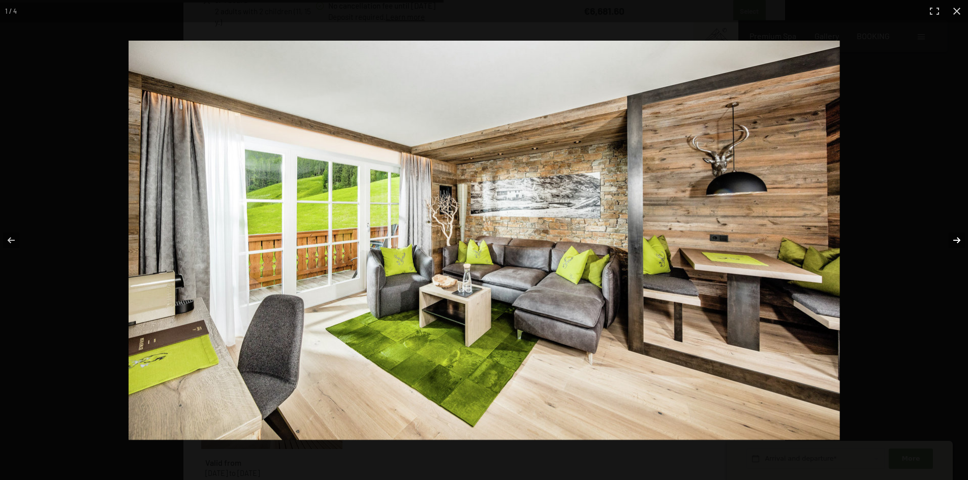
click at [953, 234] on button "button" at bounding box center [951, 240] width 36 height 51
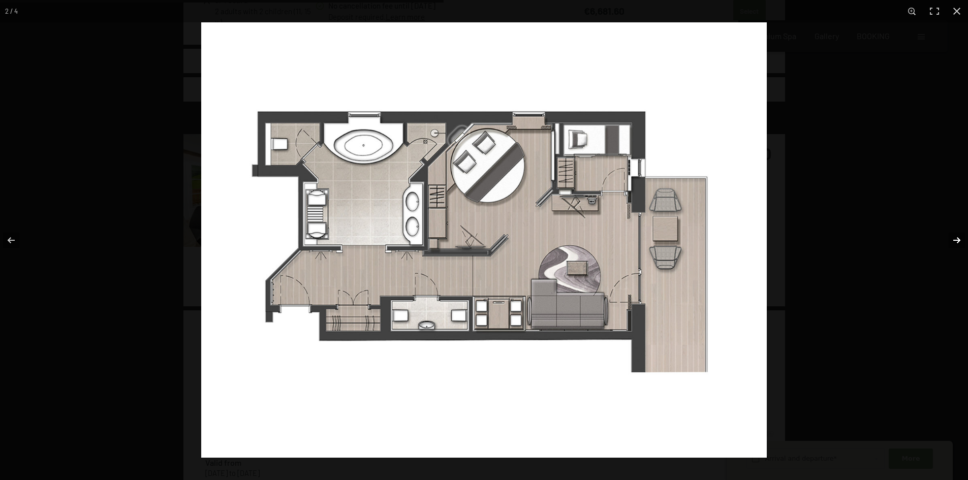
click at [953, 234] on button "button" at bounding box center [951, 240] width 36 height 51
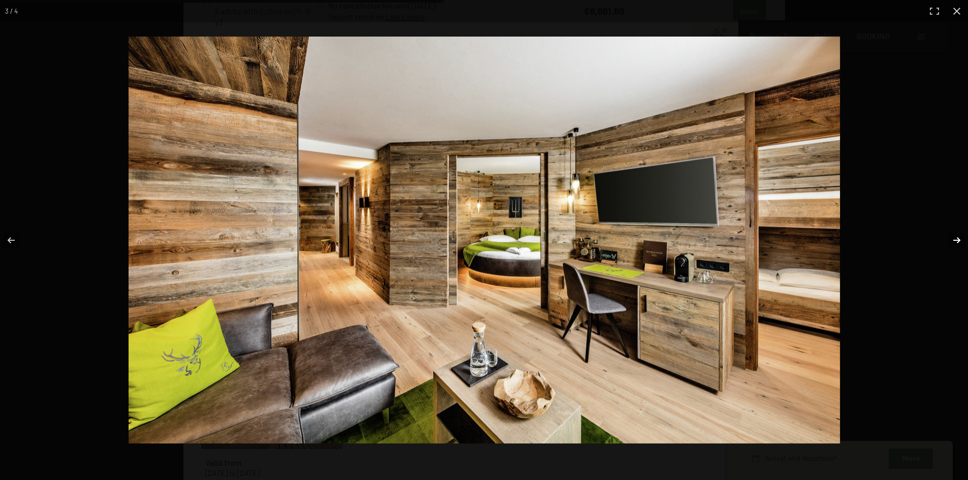
click at [953, 235] on button "button" at bounding box center [951, 240] width 36 height 51
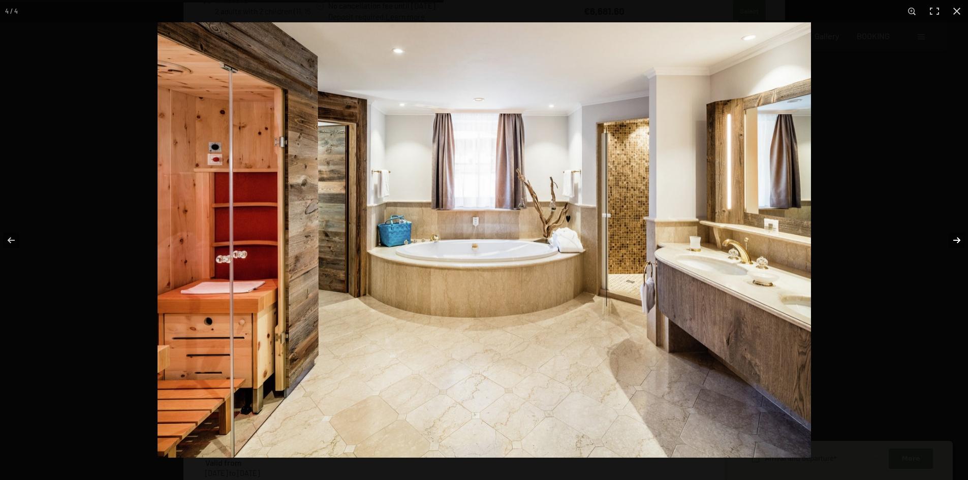
click at [953, 235] on button "button" at bounding box center [951, 240] width 36 height 51
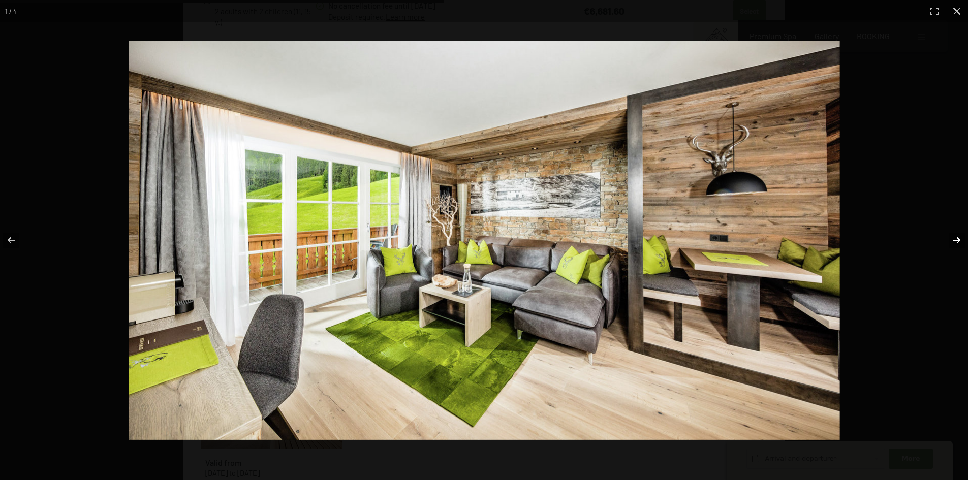
click at [954, 235] on button "button" at bounding box center [951, 240] width 36 height 51
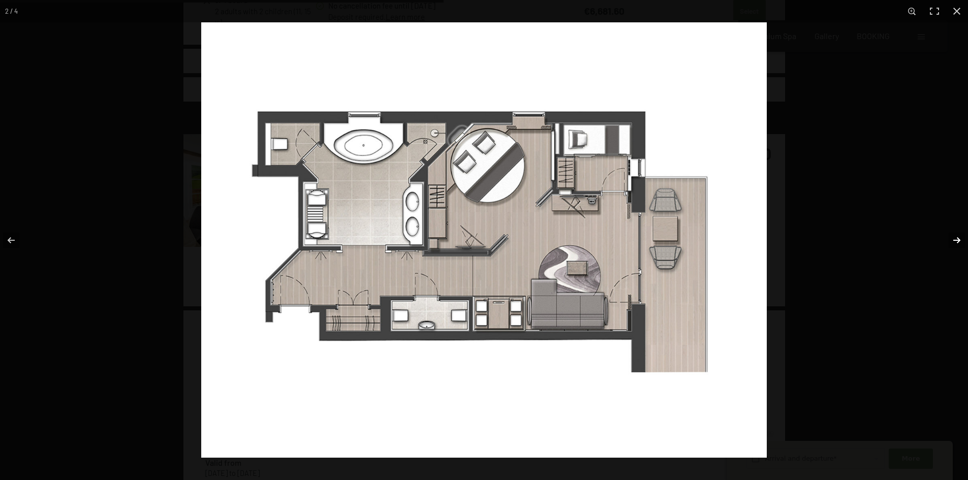
click at [954, 235] on button "button" at bounding box center [951, 240] width 36 height 51
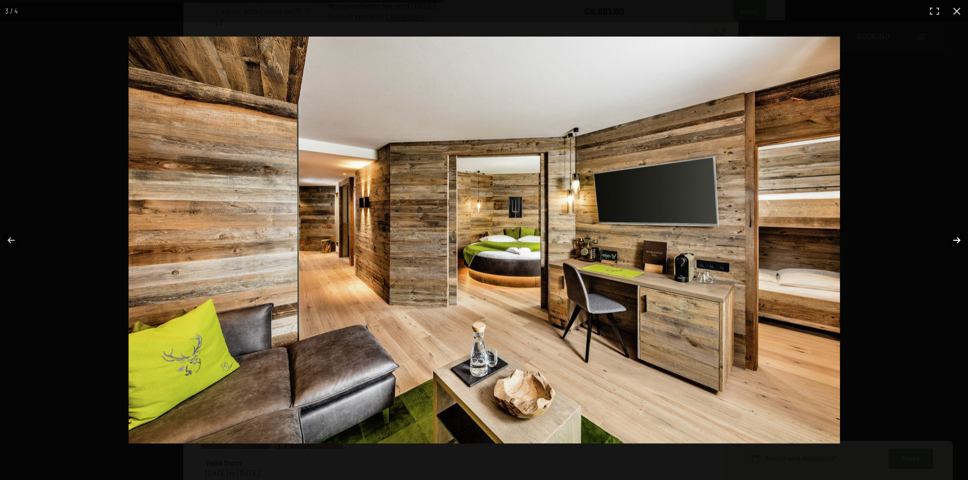
click at [955, 234] on button "button" at bounding box center [951, 240] width 36 height 51
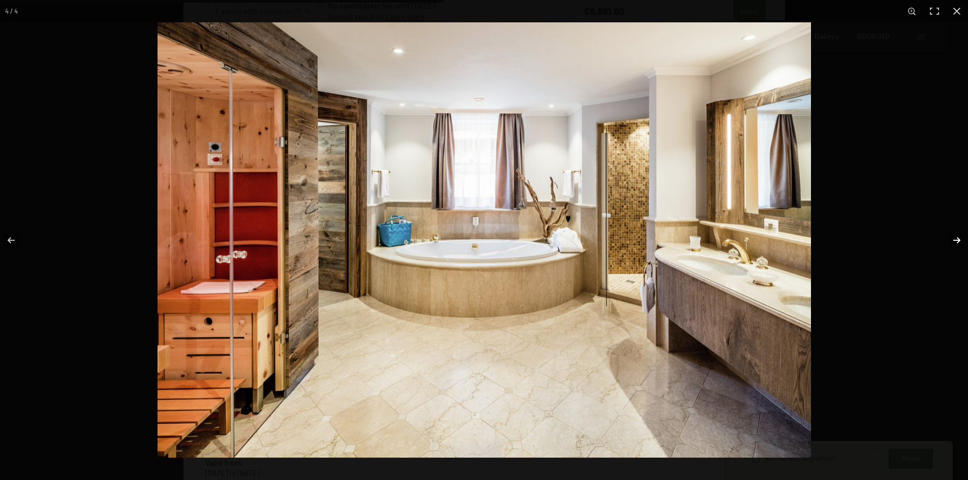
click at [956, 233] on button "button" at bounding box center [951, 240] width 36 height 51
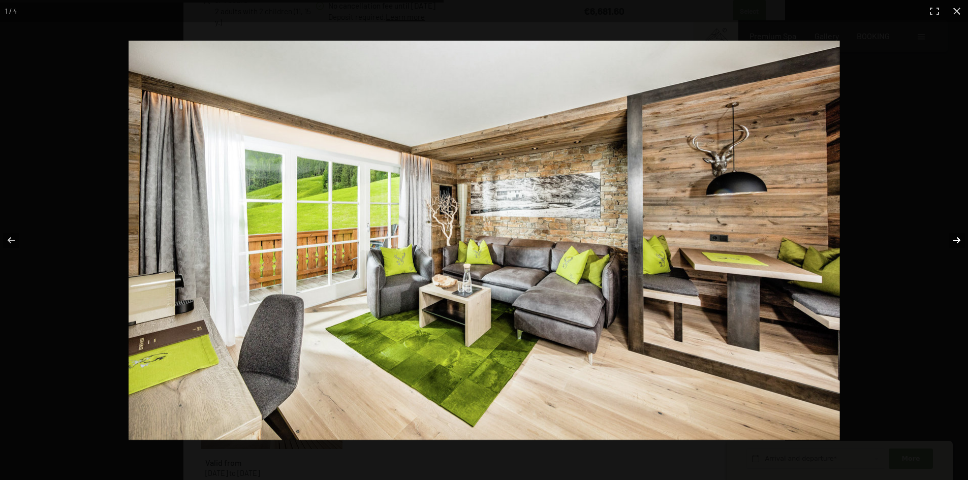
click at [956, 233] on button "button" at bounding box center [951, 240] width 36 height 51
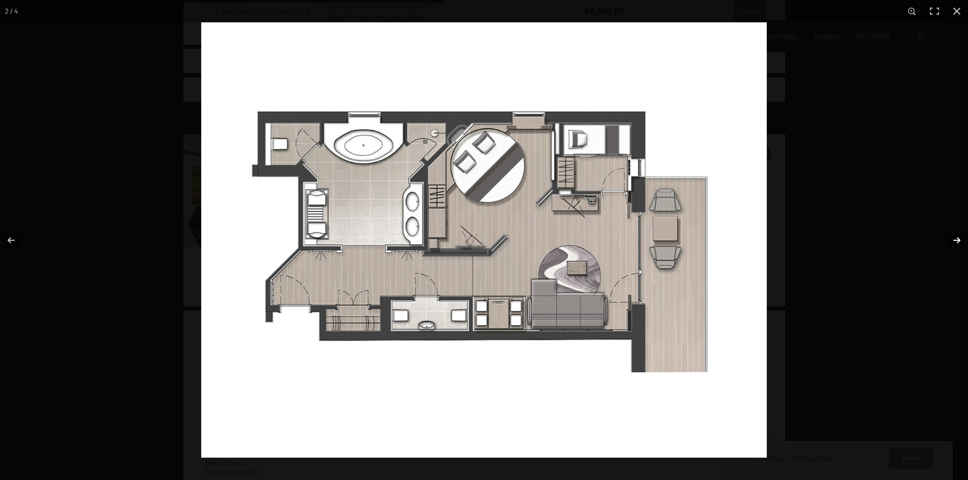
click at [956, 233] on button "button" at bounding box center [951, 240] width 36 height 51
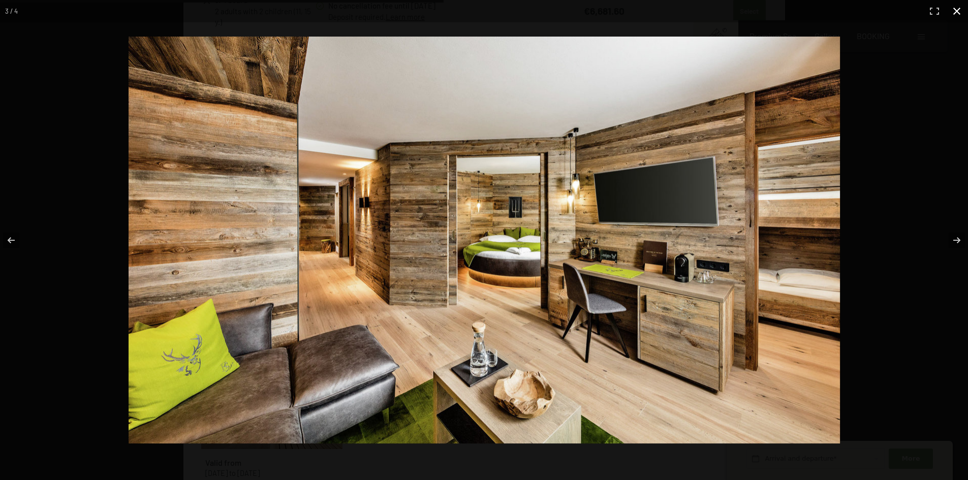
click at [918, 106] on div at bounding box center [581, 261] width 905 height 449
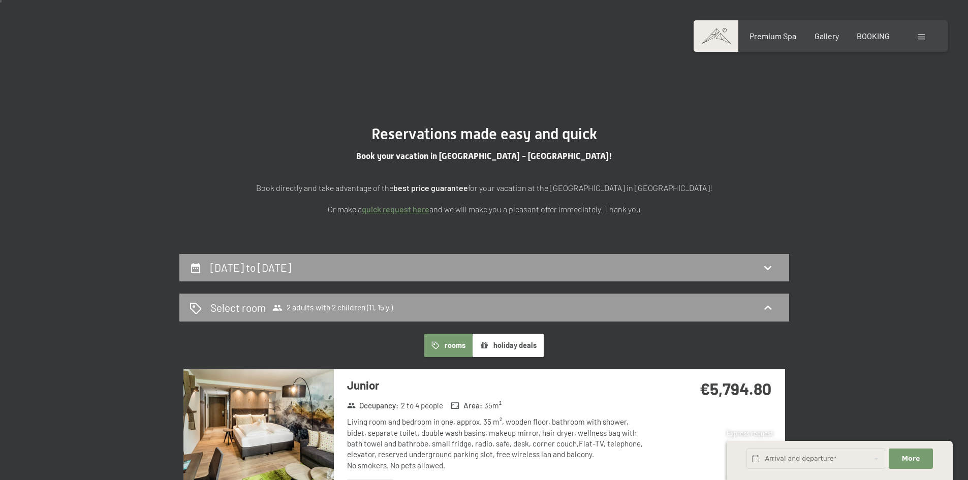
scroll to position [0, 0]
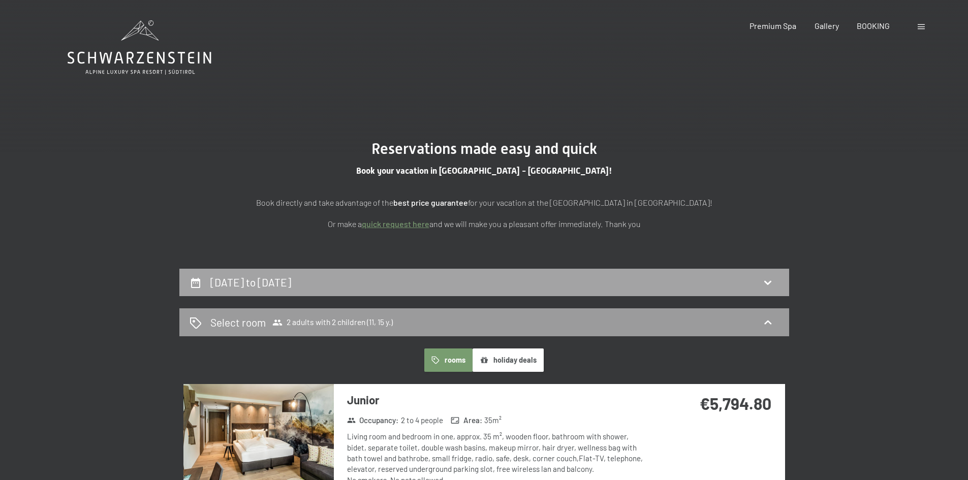
click at [539, 277] on div "21st December to 26th December 2025" at bounding box center [485, 282] width 590 height 15
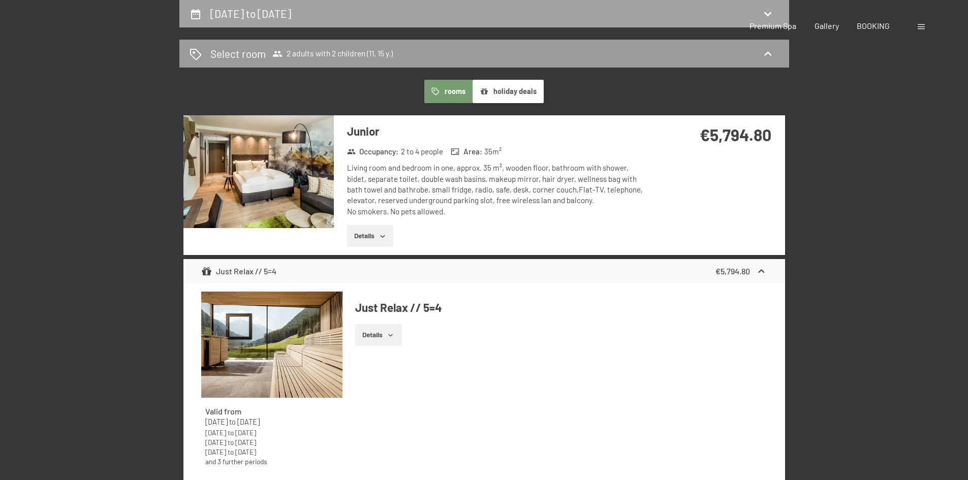
select select "11"
select select "15"
select select "2025-11-01"
select select "2025-12-01"
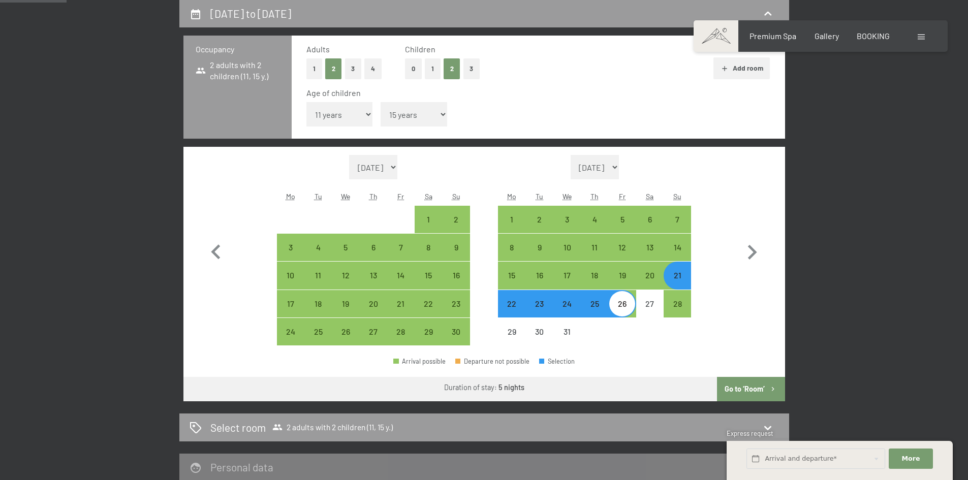
click at [682, 273] on div "21" at bounding box center [677, 283] width 25 height 25
select select "2025-11-01"
select select "2025-12-01"
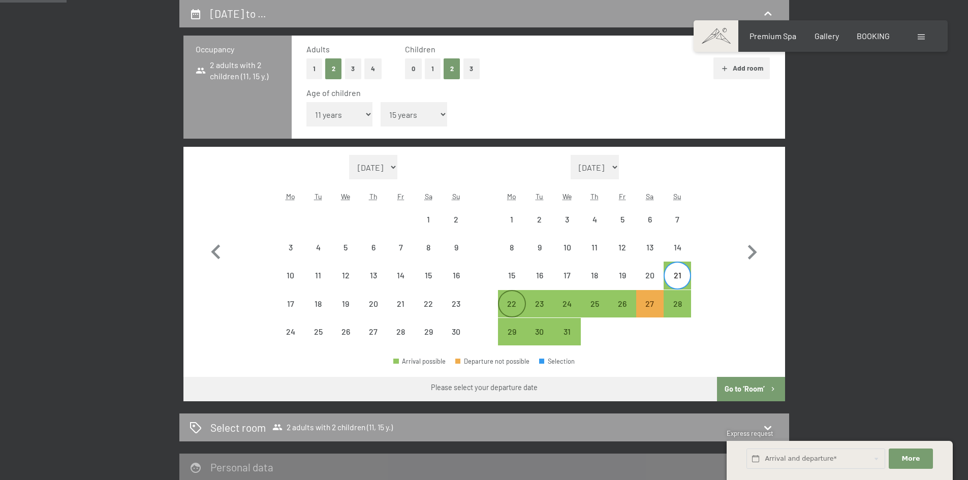
click at [520, 306] on div "22" at bounding box center [511, 312] width 25 height 25
select select "2025-11-01"
select select "2025-12-01"
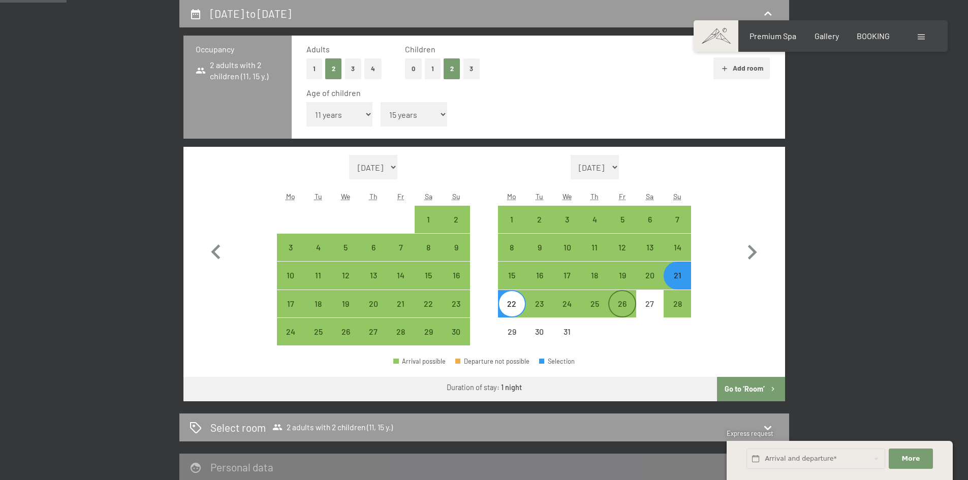
click at [628, 304] on div "26" at bounding box center [621, 312] width 25 height 25
select select "2025-11-01"
select select "2025-12-01"
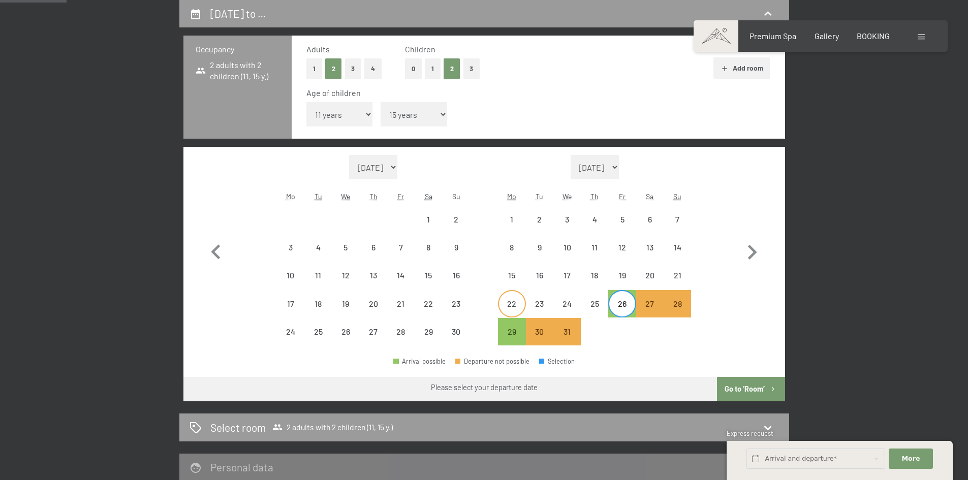
drag, startPoint x: 526, startPoint y: 307, endPoint x: 515, endPoint y: 307, distance: 10.2
click at [522, 307] on div "22 23 24 25 26 27 28" at bounding box center [594, 304] width 193 height 28
click at [515, 307] on div "22" at bounding box center [511, 312] width 25 height 25
select select "2025-11-01"
select select "2025-12-01"
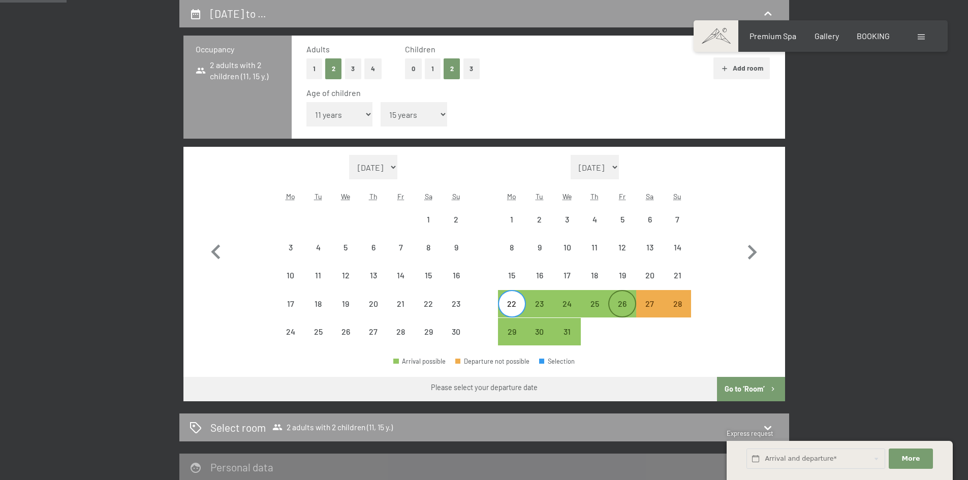
click at [617, 303] on div "26" at bounding box center [621, 312] width 25 height 25
select select "2025-11-01"
select select "2025-12-01"
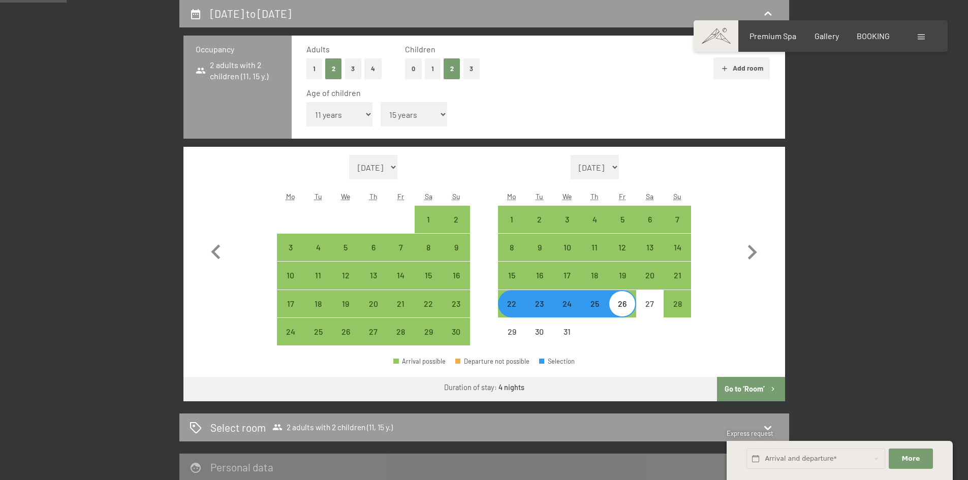
click at [747, 386] on button "Go to ‘Room’" at bounding box center [751, 389] width 68 height 24
select select "2025-11-01"
select select "2025-12-01"
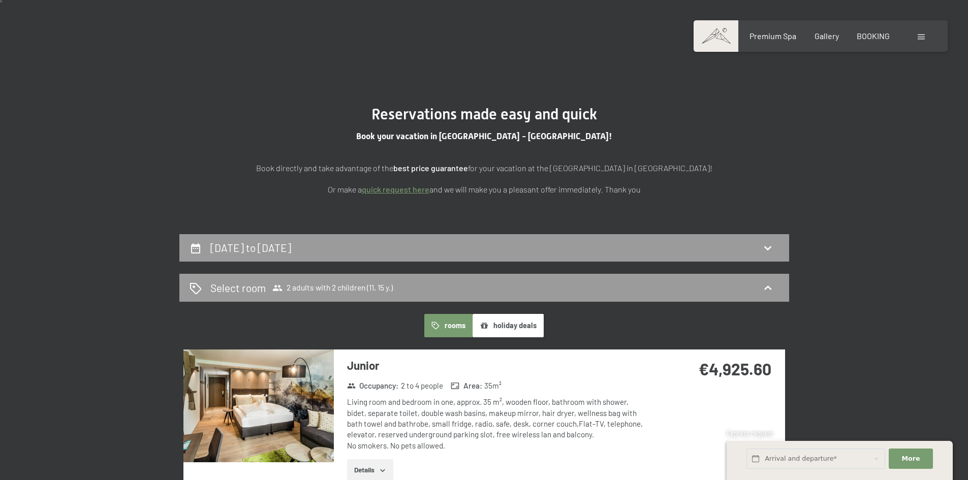
scroll to position [0, 0]
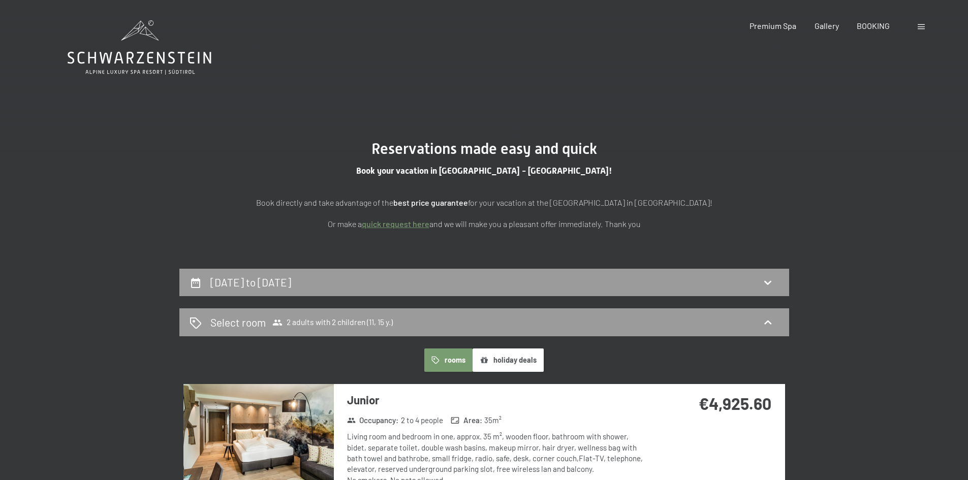
click at [520, 368] on button "holiday deals" at bounding box center [508, 360] width 71 height 23
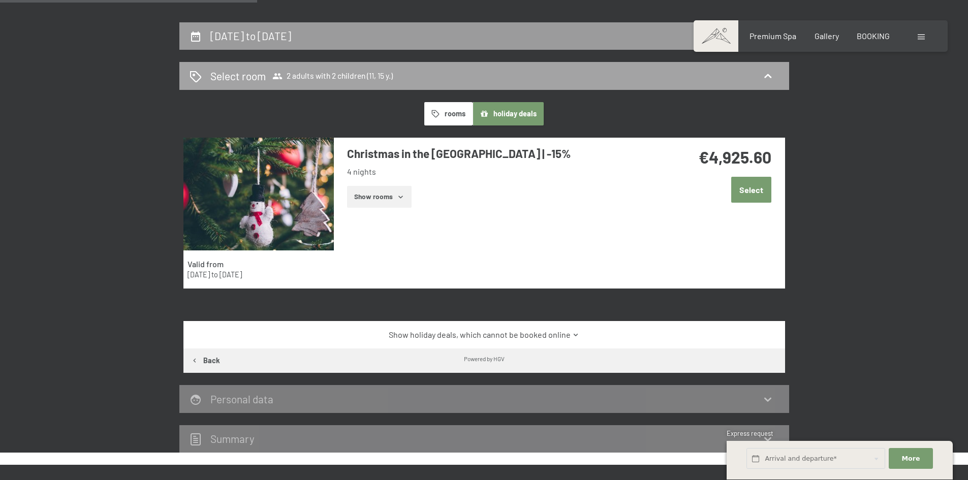
scroll to position [102, 0]
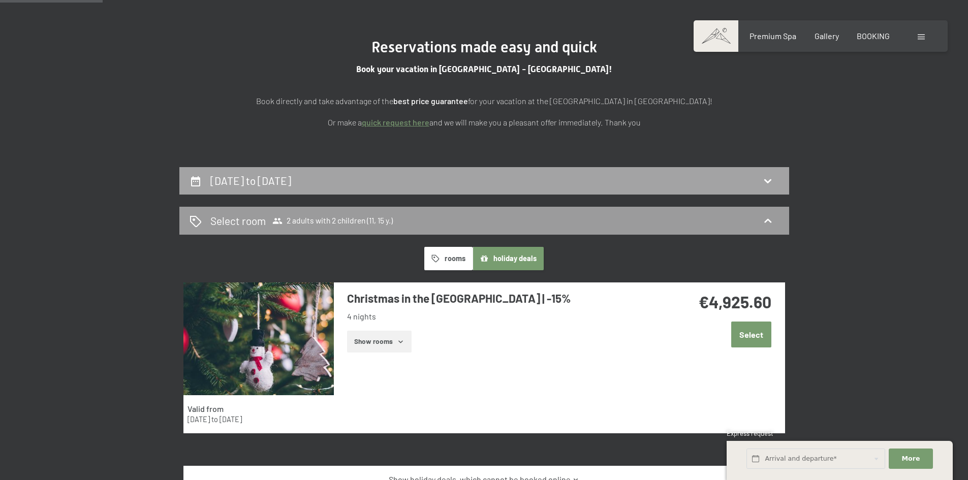
click at [465, 177] on div "22nd December to 26th December 2025" at bounding box center [485, 180] width 590 height 15
select select "11"
select select "15"
select select "2025-11-01"
select select "2025-12-01"
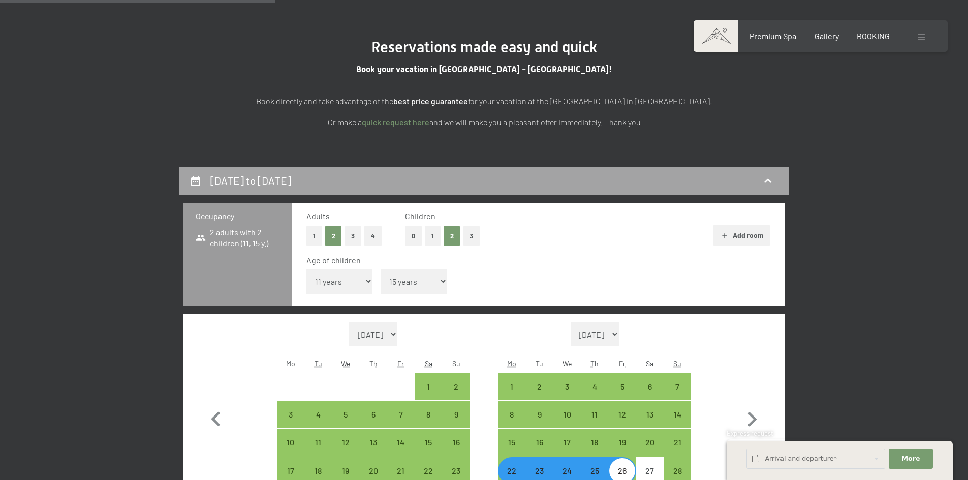
scroll to position [269, 0]
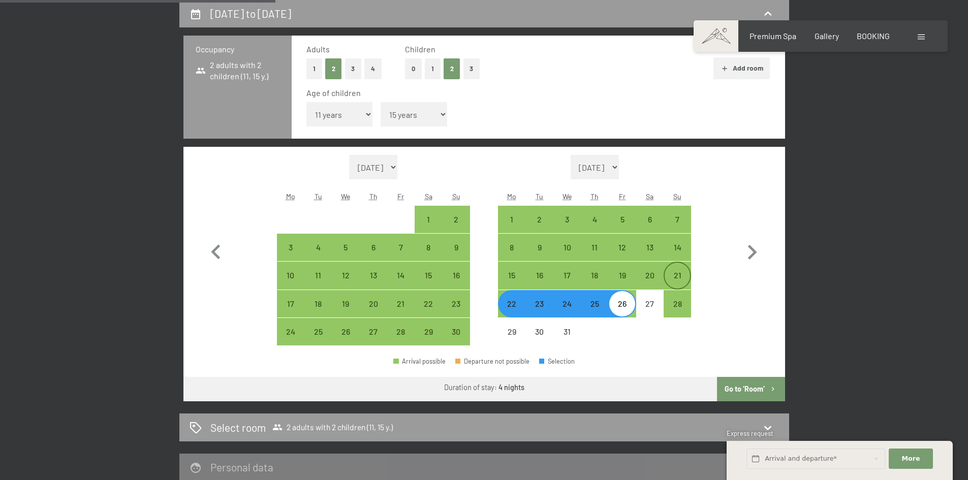
click at [679, 280] on div "21" at bounding box center [677, 283] width 25 height 25
select select "2025-11-01"
select select "2025-12-01"
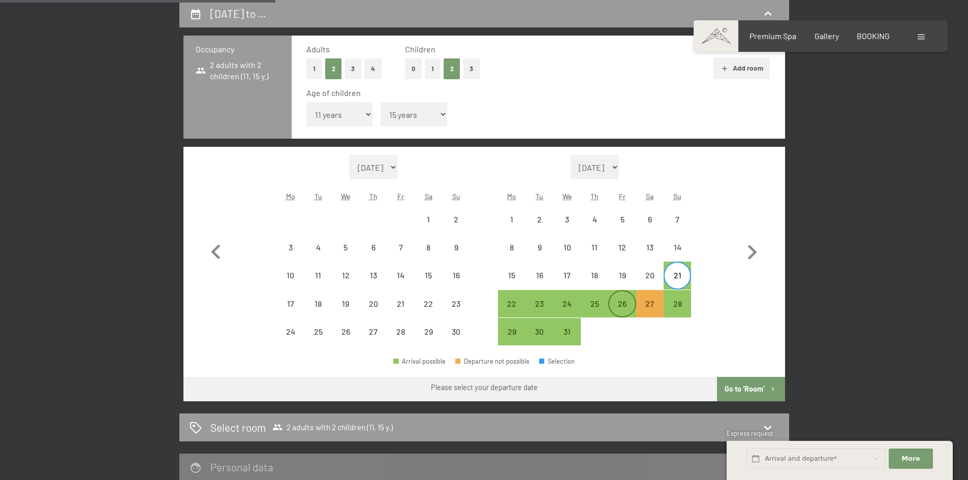
click at [623, 304] on div "26" at bounding box center [621, 312] width 25 height 25
select select "2025-11-01"
select select "2025-12-01"
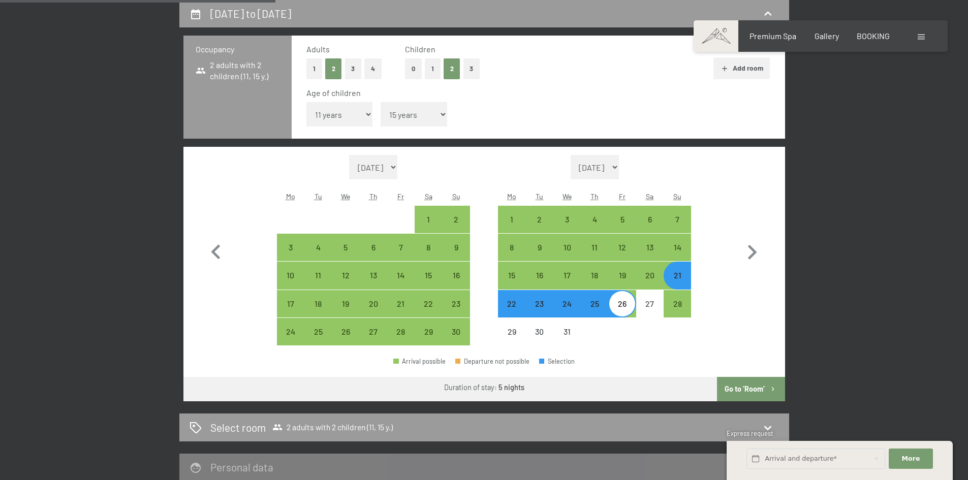
click at [737, 391] on button "Go to ‘Room’" at bounding box center [751, 389] width 68 height 24
select select "2025-11-01"
select select "2025-12-01"
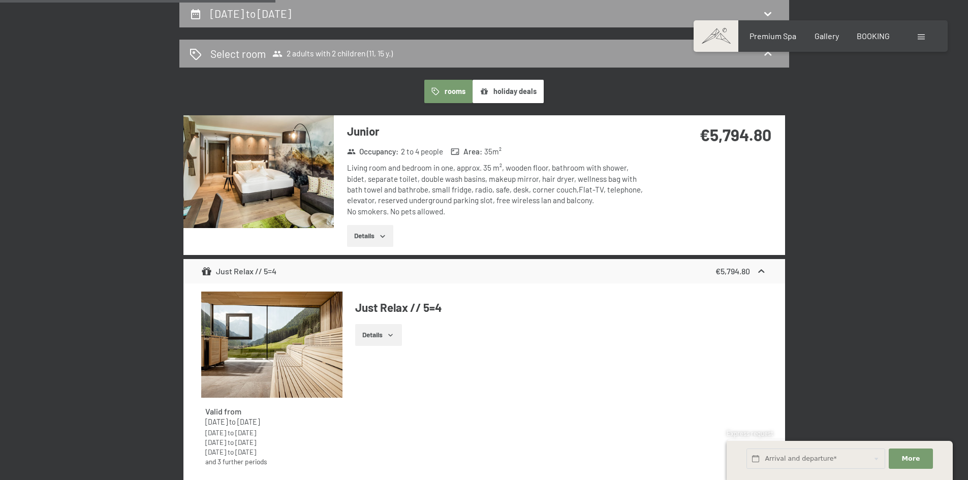
click at [524, 95] on button "holiday deals" at bounding box center [508, 91] width 71 height 23
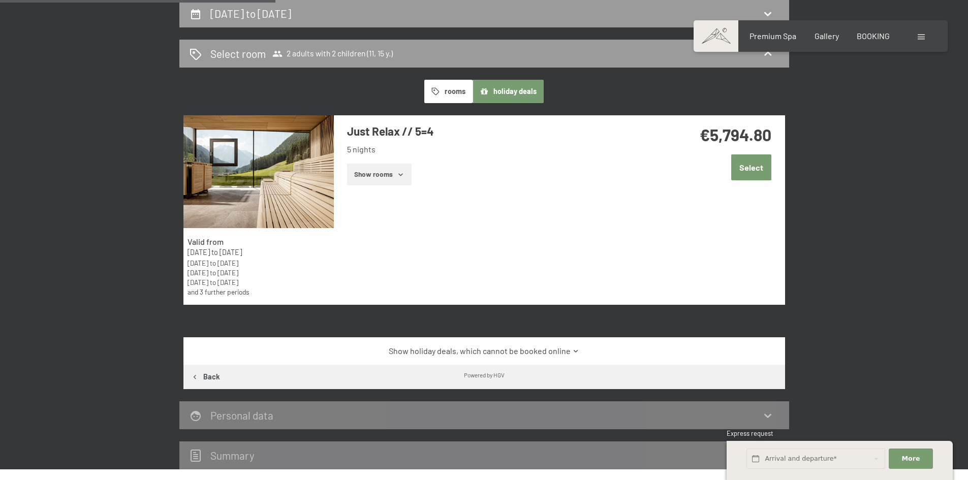
click at [565, 347] on link "Show holiday deals, which cannot be booked online" at bounding box center [484, 351] width 566 height 11
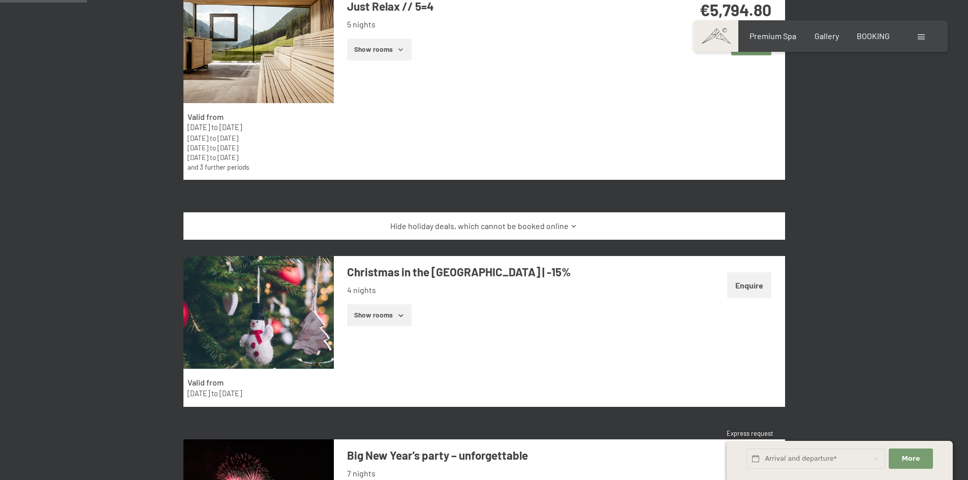
scroll to position [320, 0]
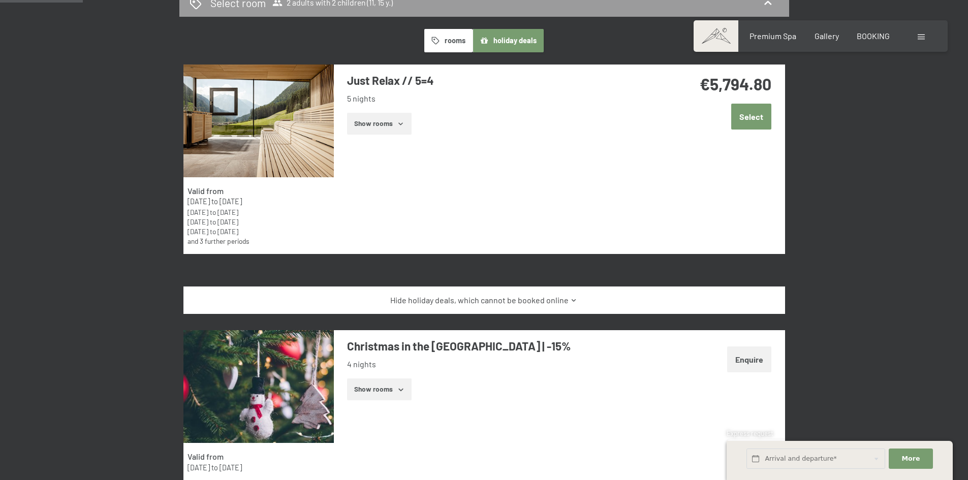
click at [405, 122] on button "Show rooms" at bounding box center [379, 124] width 65 height 22
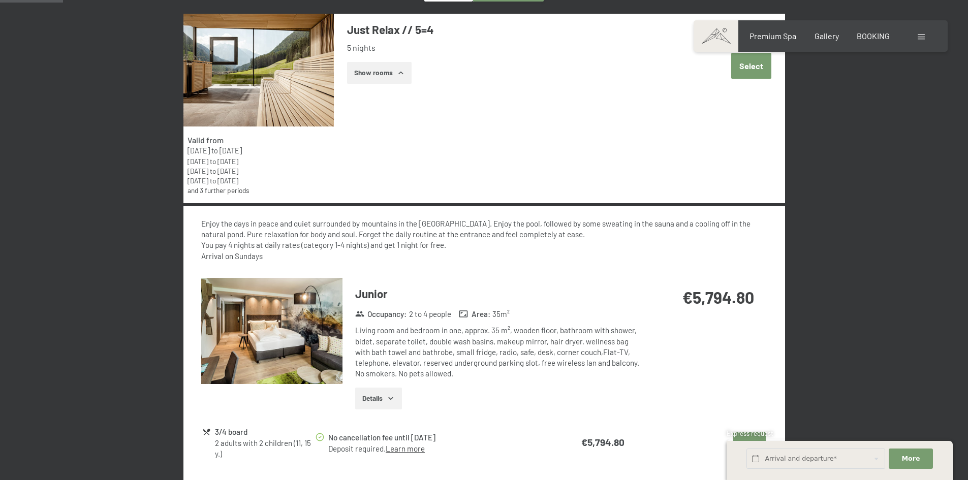
scroll to position [218, 0]
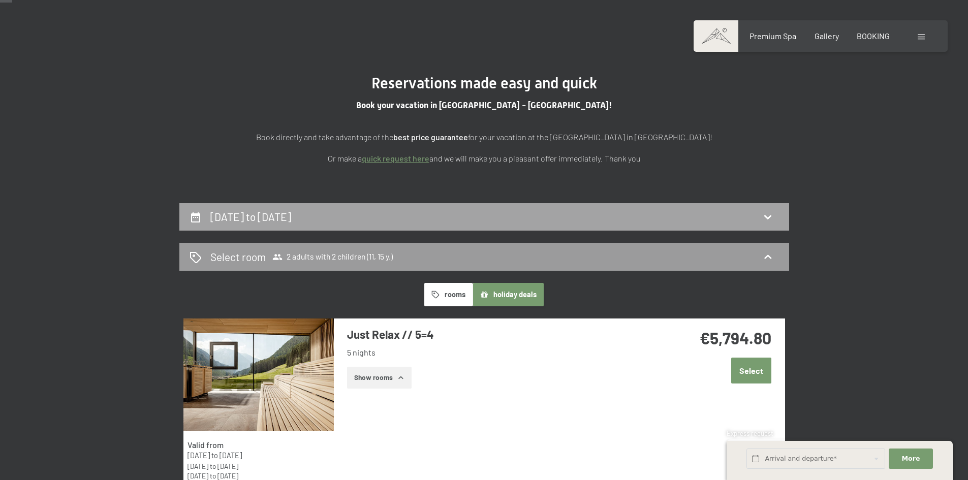
click at [458, 209] on div "21st December to 26th December 2025" at bounding box center [484, 217] width 610 height 28
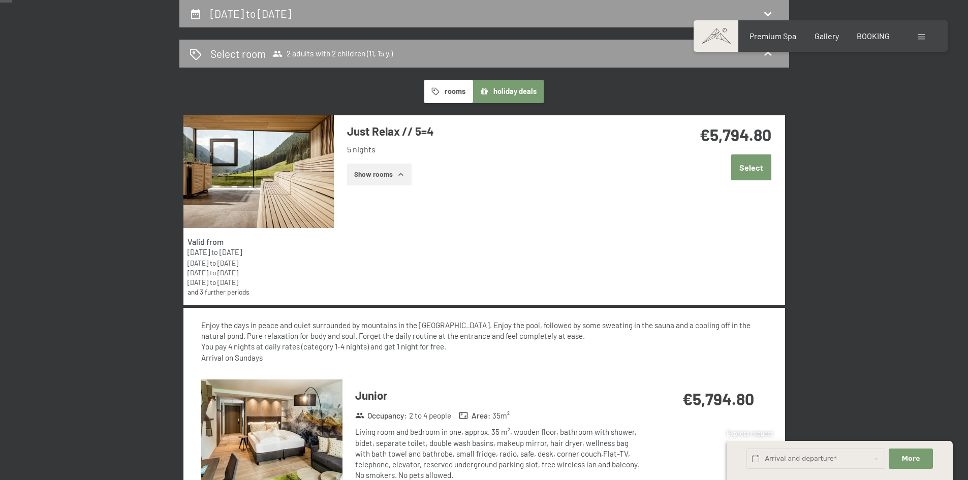
select select "11"
select select "15"
select select "2025-11-01"
select select "2025-12-01"
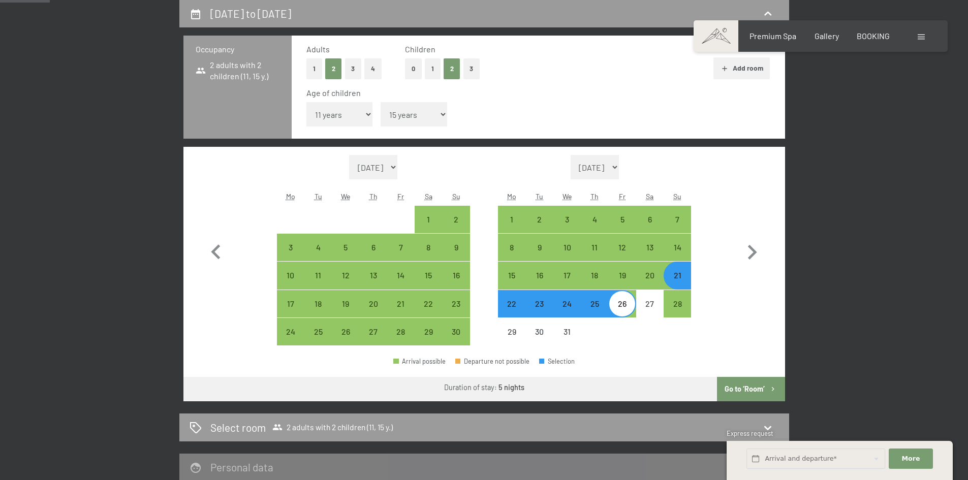
click at [504, 312] on div "22" at bounding box center [511, 312] width 25 height 25
select select "2025-11-01"
select select "2025-12-01"
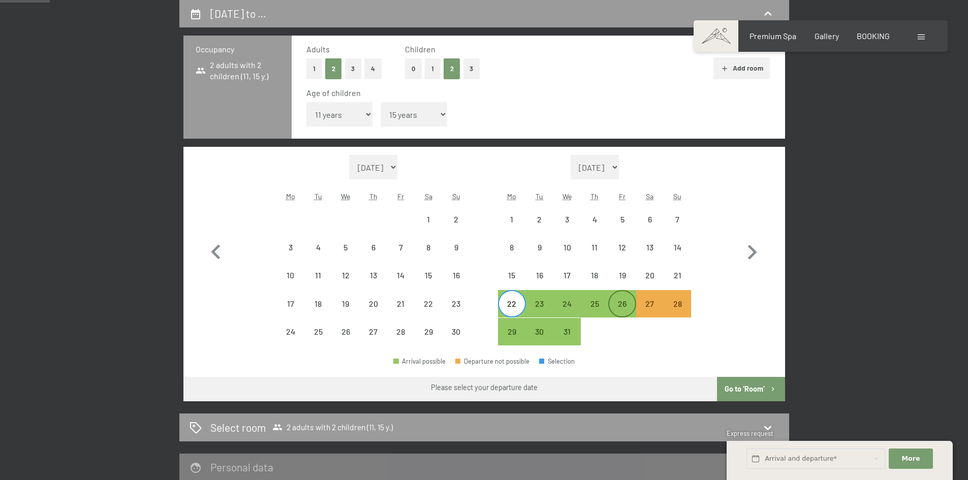
click at [629, 309] on div "26" at bounding box center [621, 312] width 25 height 25
select select "2025-11-01"
select select "2025-12-01"
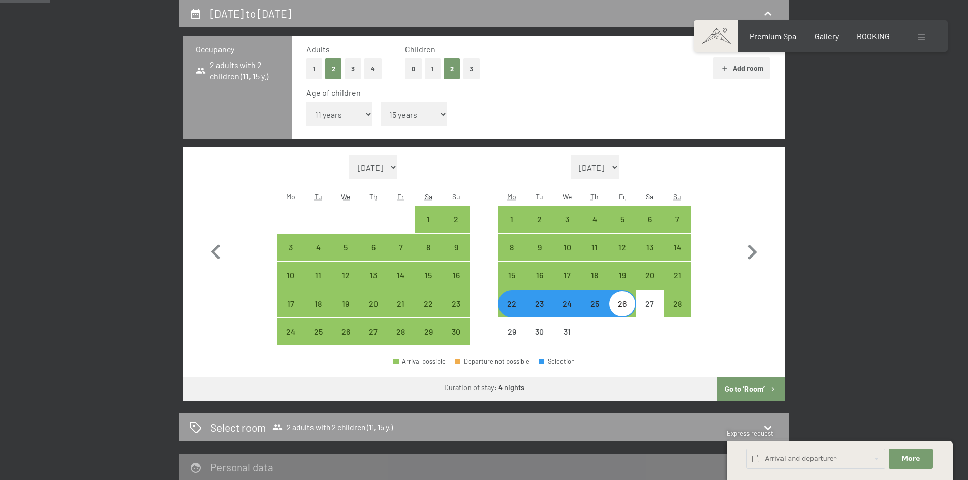
click at [735, 387] on button "Go to ‘Room’" at bounding box center [751, 389] width 68 height 24
select select "2025-11-01"
select select "2025-12-01"
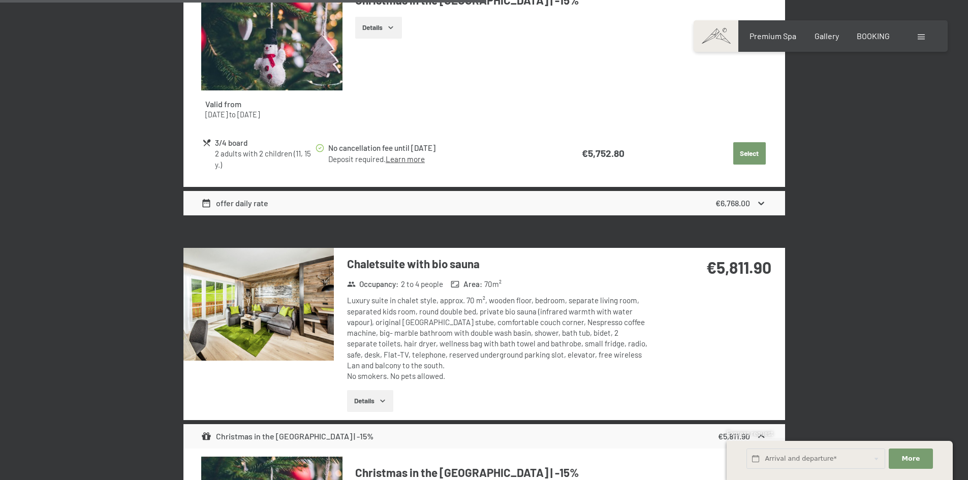
scroll to position [1997, 0]
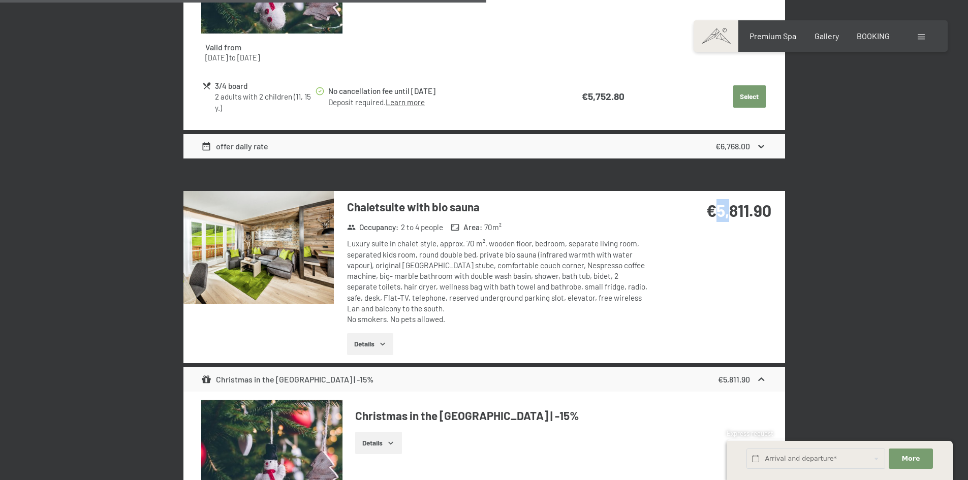
drag, startPoint x: 716, startPoint y: 212, endPoint x: 727, endPoint y: 212, distance: 10.7
click at [727, 212] on strong "€5,811.90" at bounding box center [739, 210] width 65 height 19
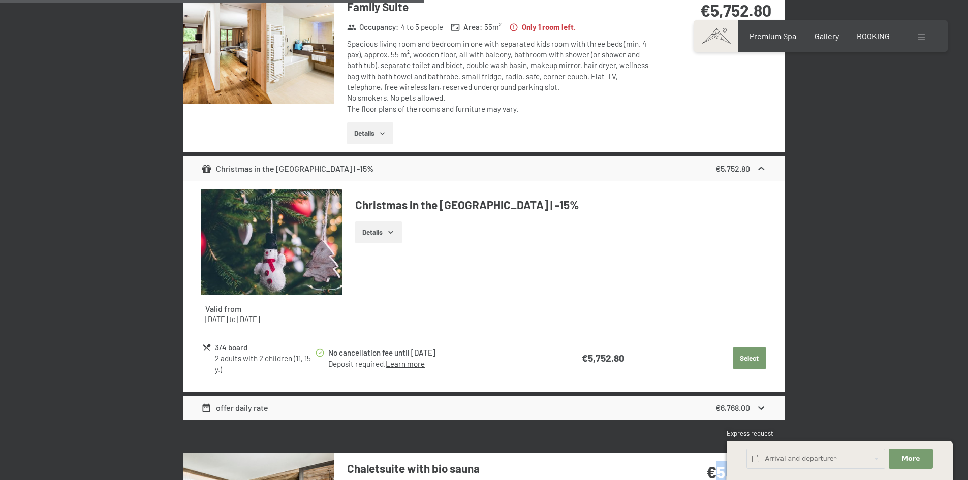
scroll to position [1641, 0]
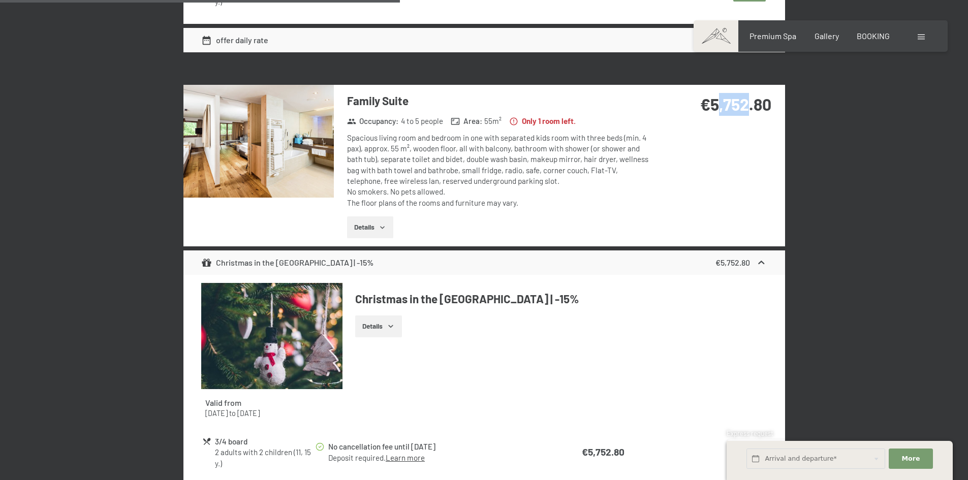
drag, startPoint x: 715, startPoint y: 107, endPoint x: 753, endPoint y: 111, distance: 38.9
click at [753, 111] on strong "€5,752.80" at bounding box center [735, 104] width 71 height 19
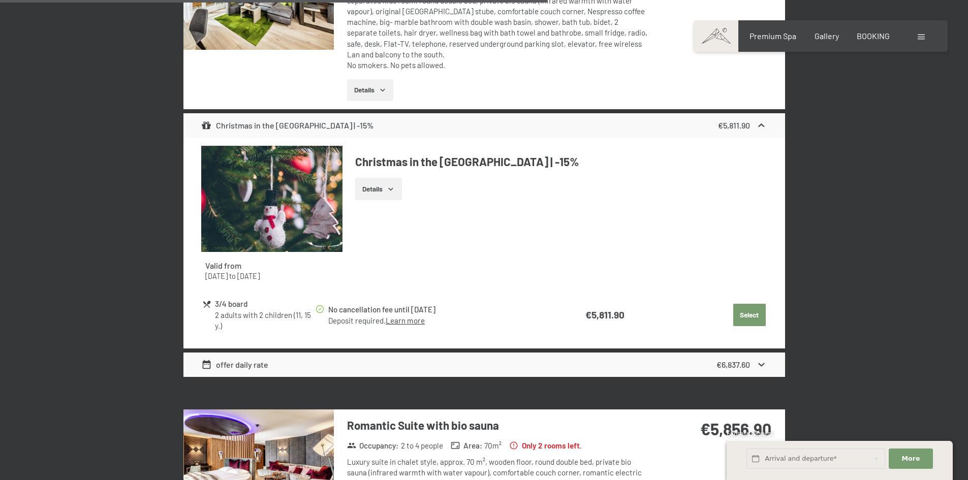
scroll to position [2099, 0]
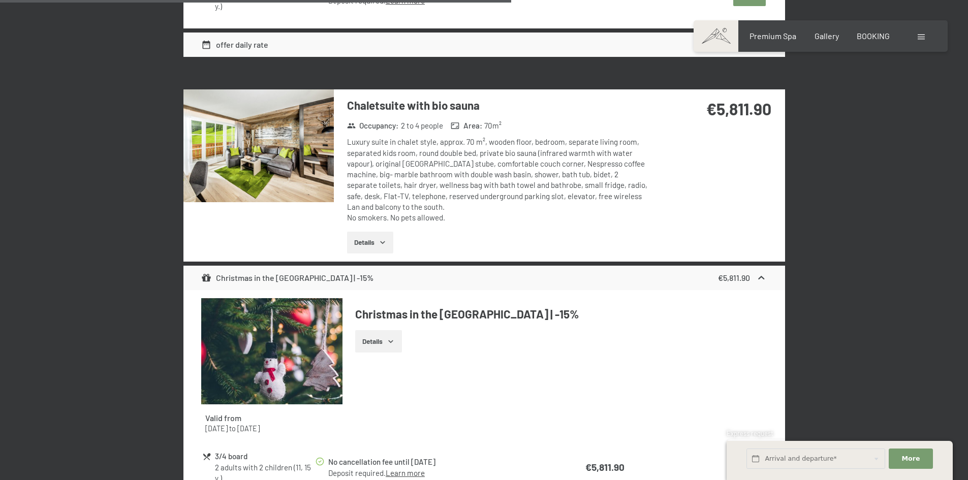
click at [279, 154] on img at bounding box center [258, 145] width 150 height 113
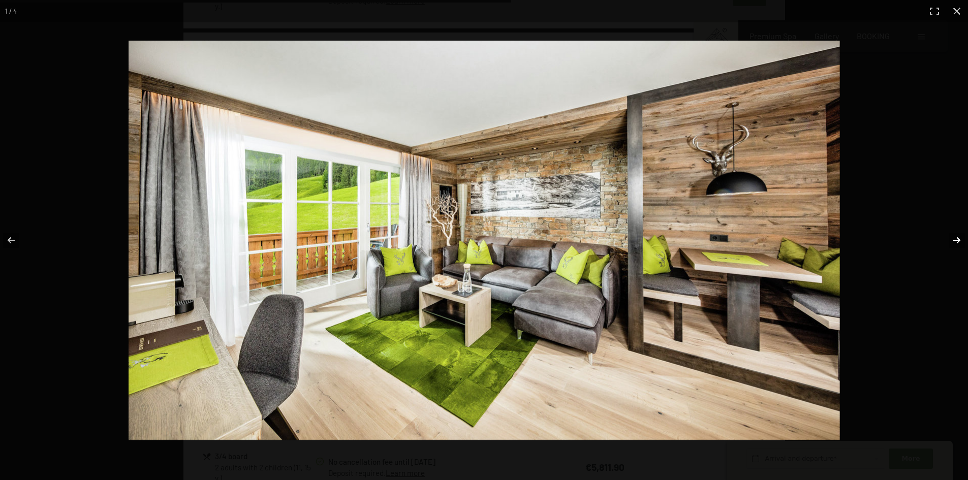
click at [960, 239] on button "button" at bounding box center [951, 240] width 36 height 51
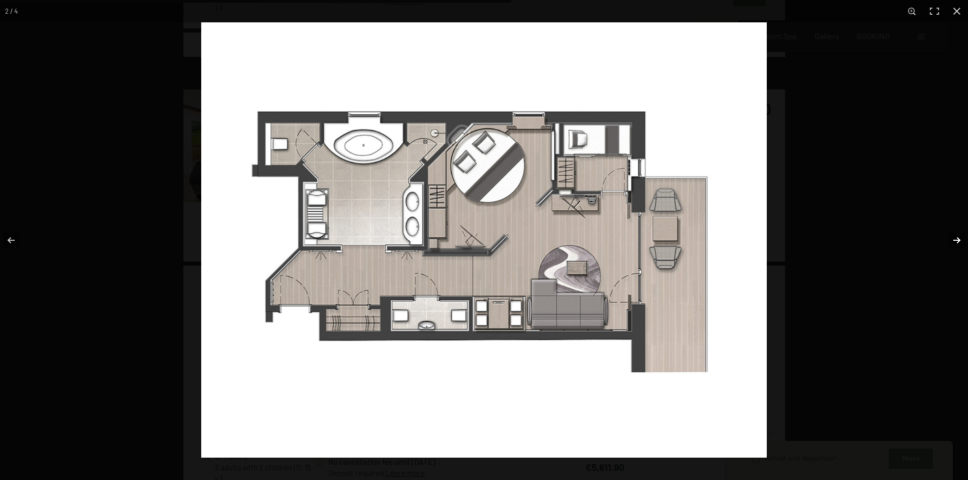
click at [959, 240] on button "button" at bounding box center [951, 240] width 36 height 51
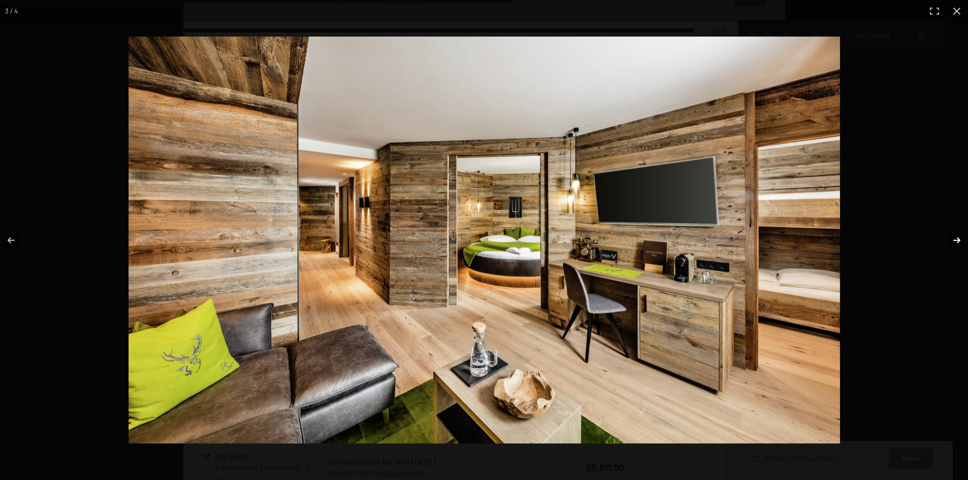
click at [954, 240] on button "button" at bounding box center [951, 240] width 36 height 51
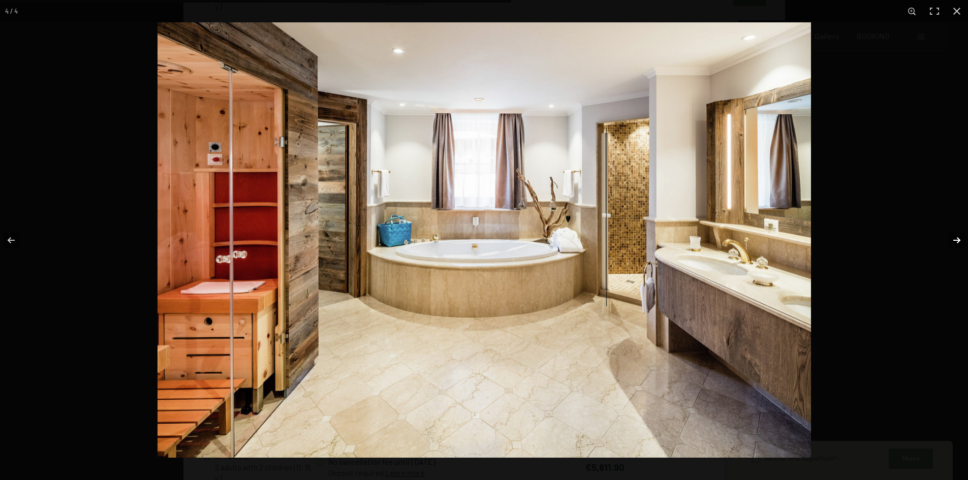
click at [956, 240] on button "button" at bounding box center [951, 240] width 36 height 51
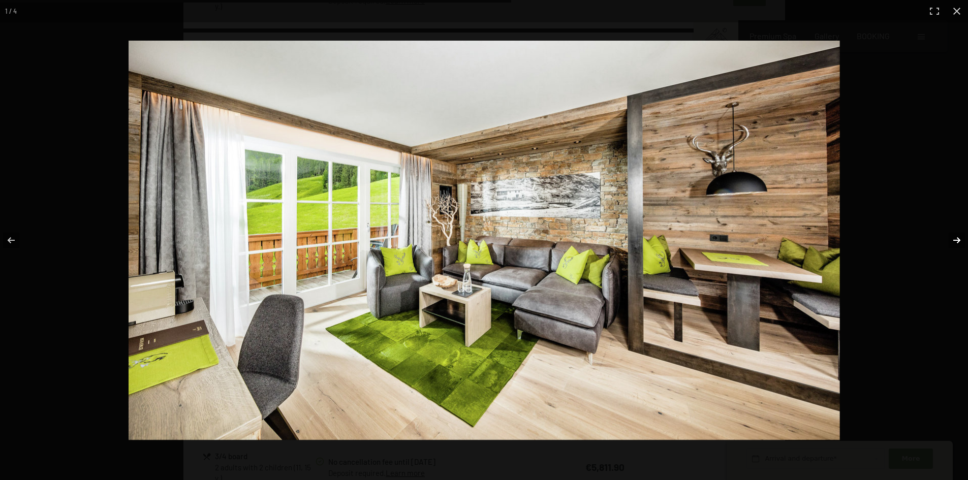
click at [956, 240] on button "button" at bounding box center [951, 240] width 36 height 51
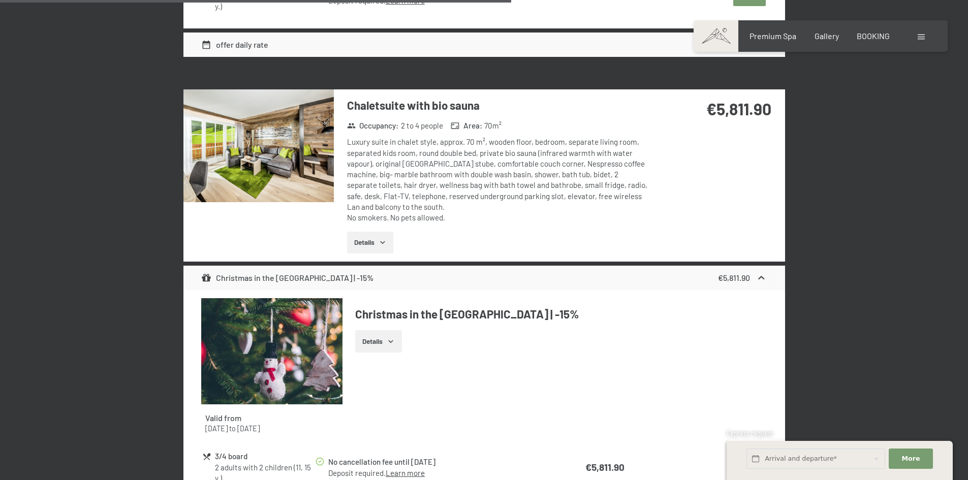
click at [0, 0] on button "button" at bounding box center [0, 0] width 0 height 0
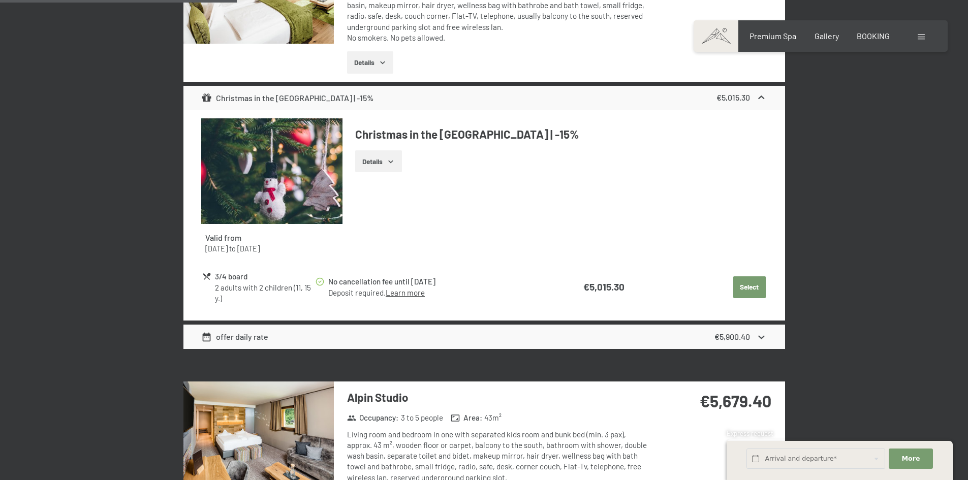
scroll to position [828, 0]
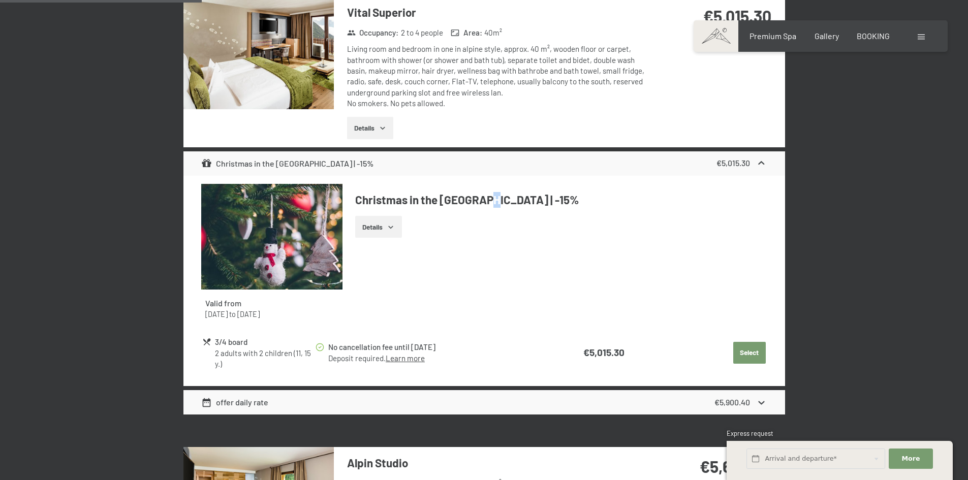
drag, startPoint x: 475, startPoint y: 202, endPoint x: 503, endPoint y: 200, distance: 27.5
click at [500, 201] on h4 "Christmas in the Alps | -15%" at bounding box center [561, 200] width 412 height 16
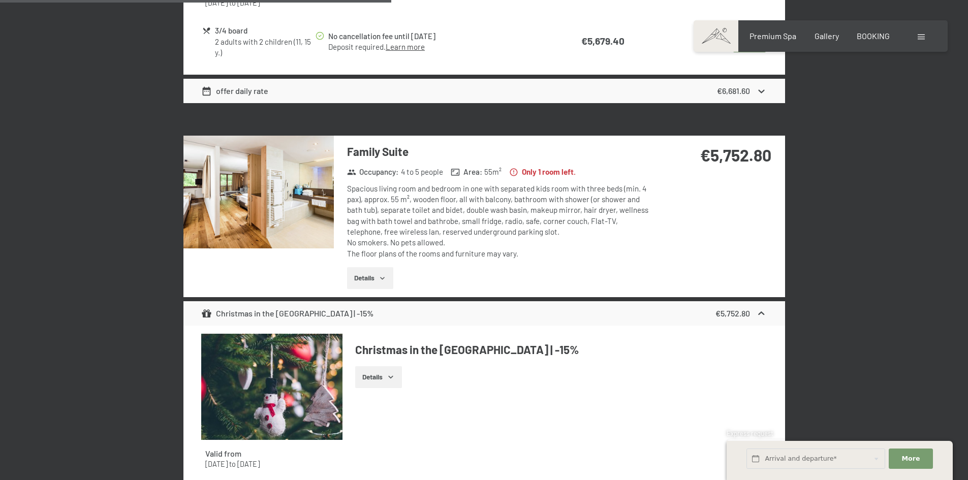
scroll to position [1692, 0]
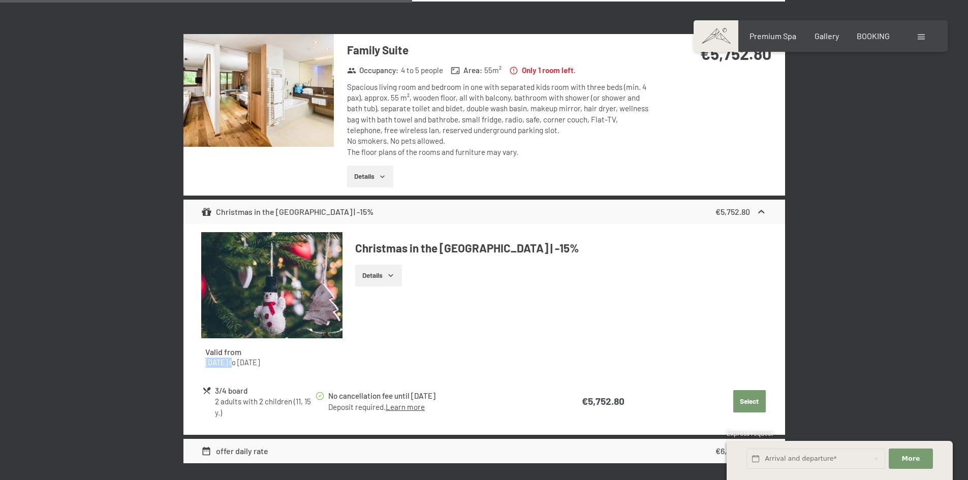
drag, startPoint x: 206, startPoint y: 364, endPoint x: 268, endPoint y: 358, distance: 61.8
click at [265, 358] on div "22nd December to 26th December 2025" at bounding box center [271, 363] width 133 height 10
drag, startPoint x: 323, startPoint y: 359, endPoint x: 261, endPoint y: 366, distance: 61.9
click at [260, 359] on time "26th December 2025" at bounding box center [248, 362] width 22 height 9
drag, startPoint x: 290, startPoint y: 363, endPoint x: 356, endPoint y: 361, distance: 66.1
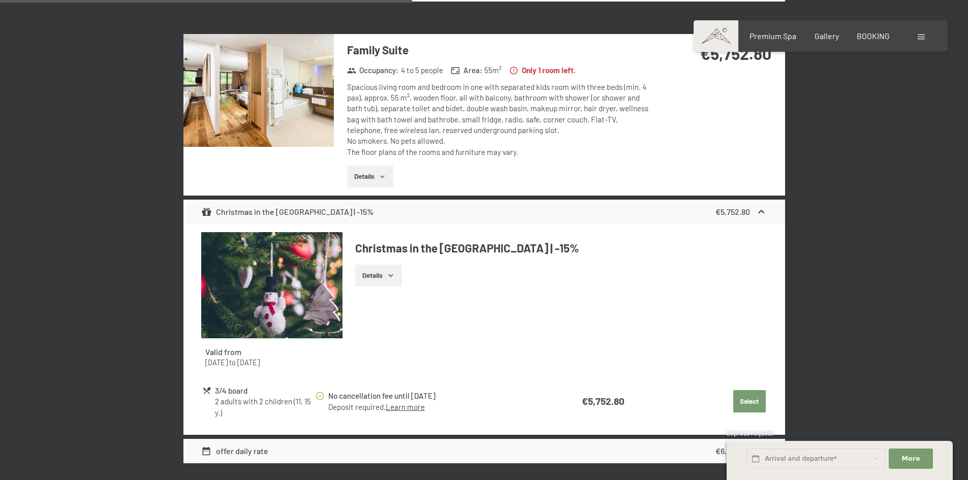
click at [308, 359] on div "22nd December to 26th December 2025" at bounding box center [271, 363] width 133 height 10
click at [640, 405] on tr "3/4 board 2 adults with 2 children (11, 15 y.) No cancellation fee until 2nd De…" at bounding box center [484, 402] width 564 height 36
drag, startPoint x: 204, startPoint y: 364, endPoint x: 226, endPoint y: 364, distance: 21.9
click at [220, 364] on div "Valid from 22nd December to 26th December 2025" at bounding box center [271, 358] width 141 height 38
drag, startPoint x: 308, startPoint y: 364, endPoint x: 333, endPoint y: 363, distance: 25.4
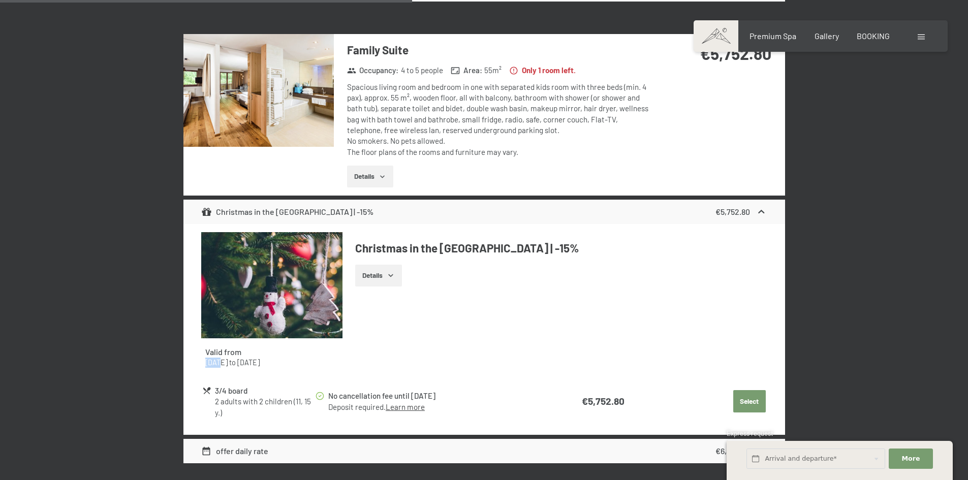
click at [333, 363] on div "22nd December to 26th December 2025" at bounding box center [271, 363] width 133 height 10
drag, startPoint x: 589, startPoint y: 401, endPoint x: 605, endPoint y: 399, distance: 15.9
click at [606, 400] on strong "€5,752.80" at bounding box center [603, 401] width 43 height 12
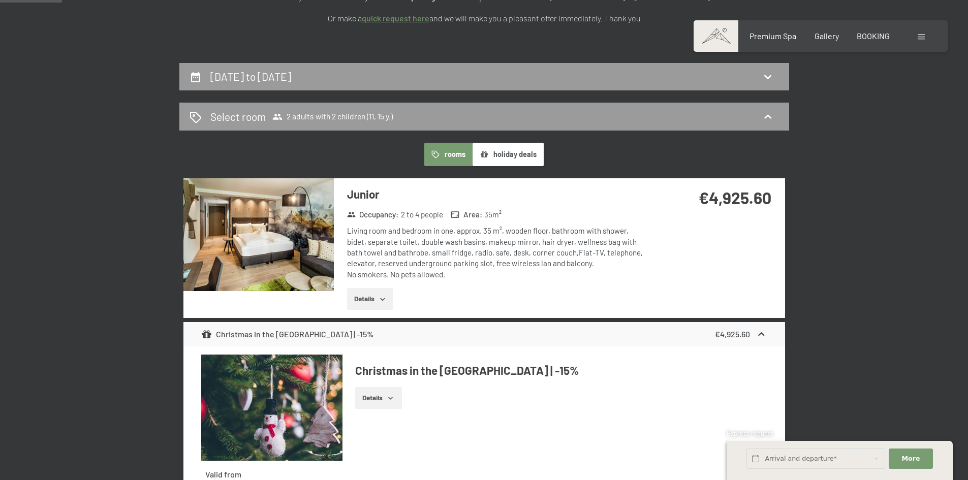
scroll to position [254, 0]
